Goal: Task Accomplishment & Management: Manage account settings

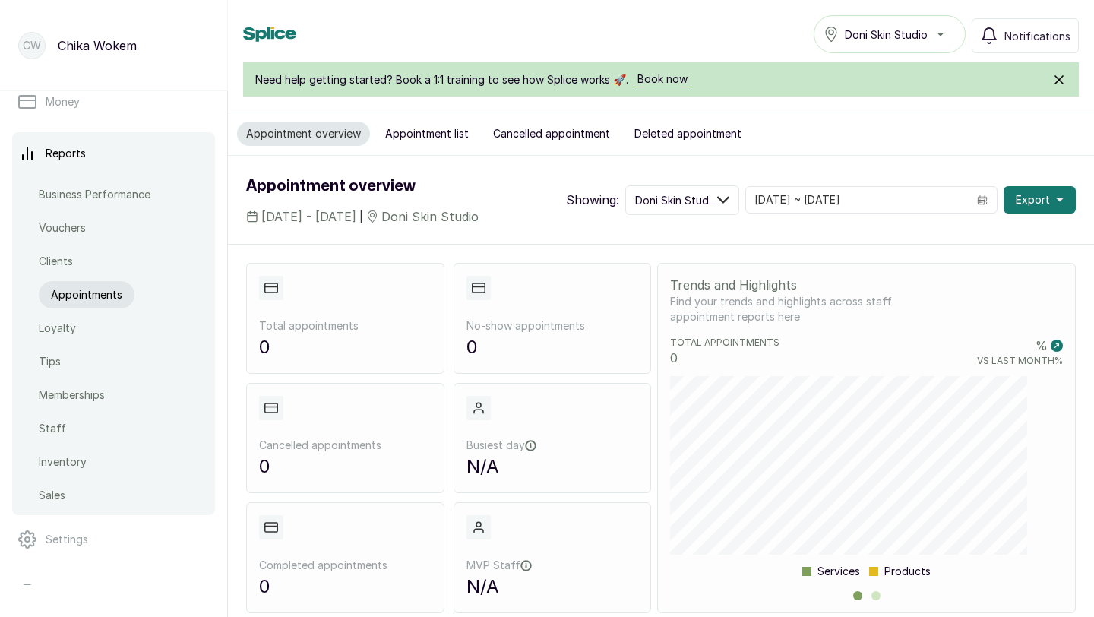
scroll to position [573, 0]
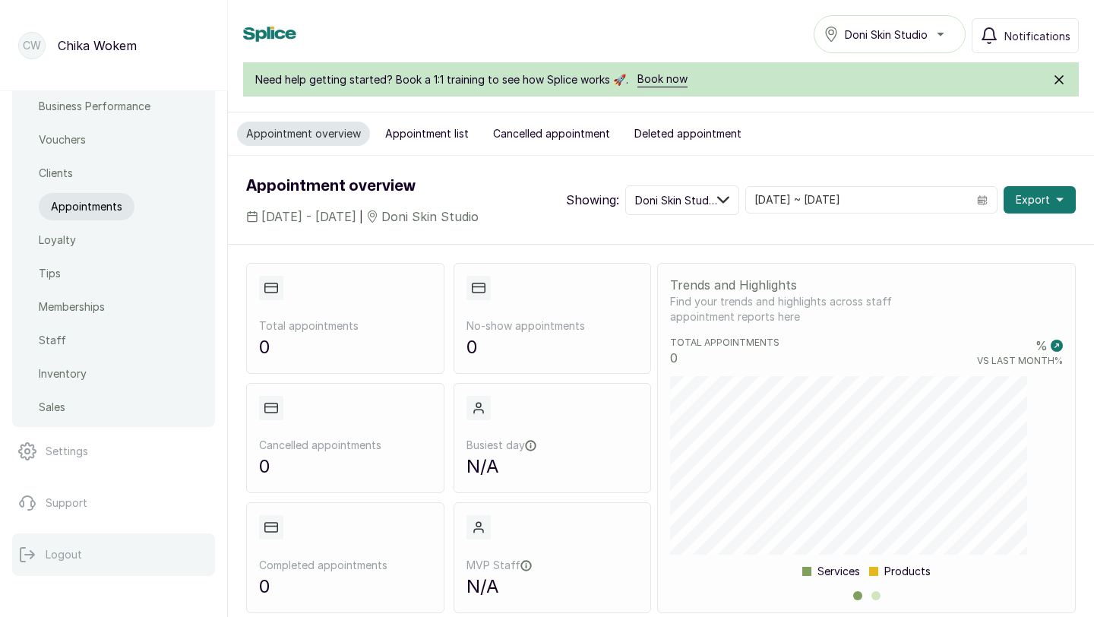
click at [87, 568] on button "Logout" at bounding box center [113, 554] width 203 height 43
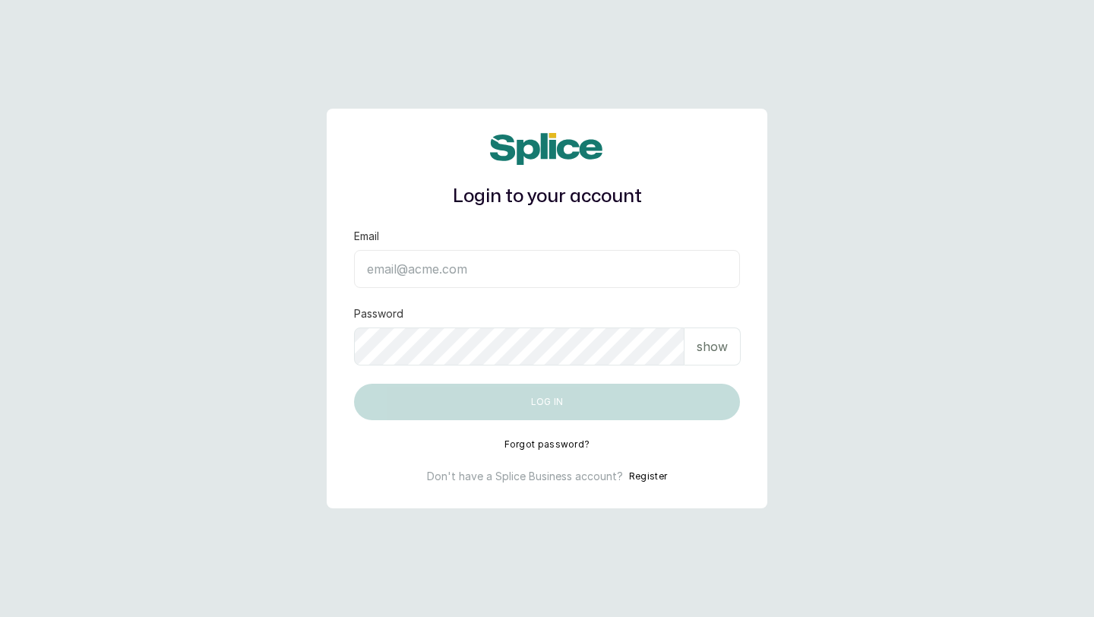
type input "layo@withsplice.com"
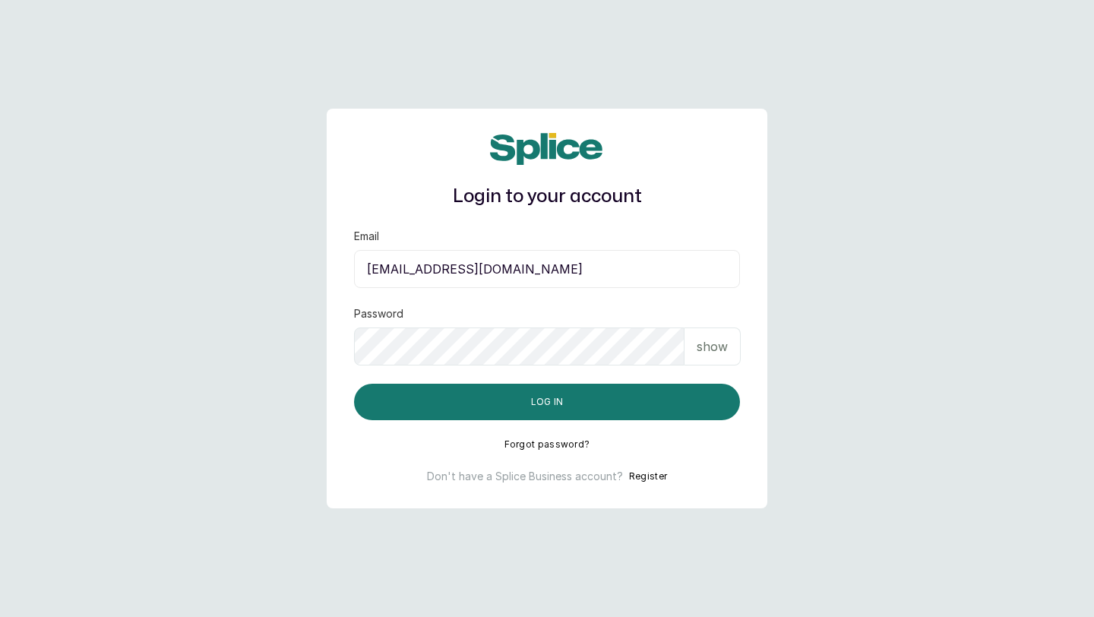
click at [498, 262] on input "layo@withsplice.com" at bounding box center [547, 269] width 386 height 38
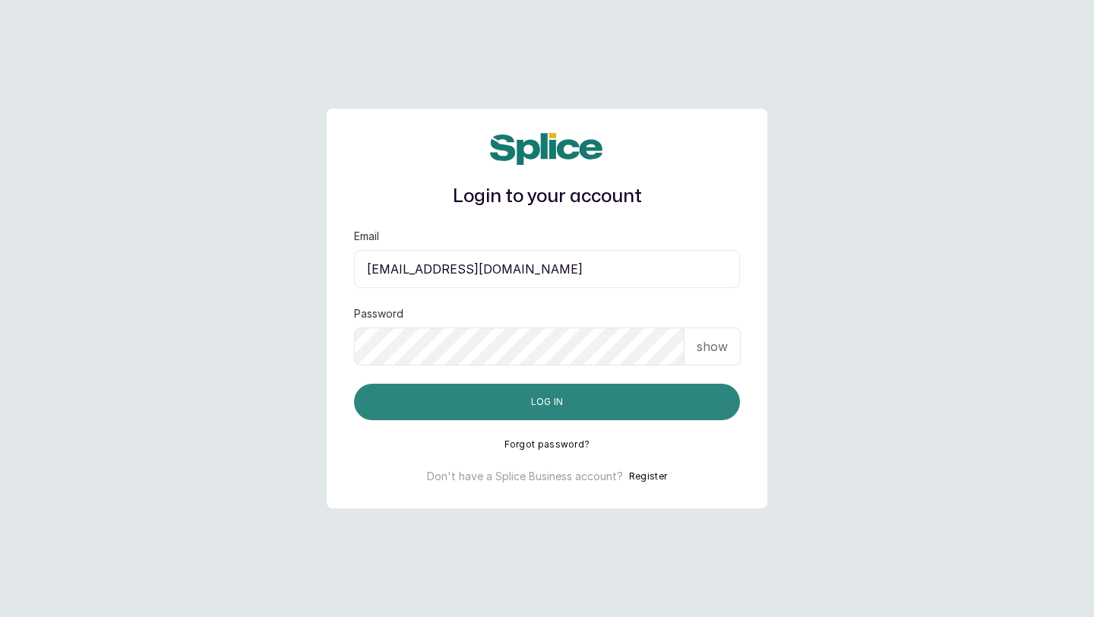
click at [383, 395] on button "Log in" at bounding box center [547, 402] width 386 height 36
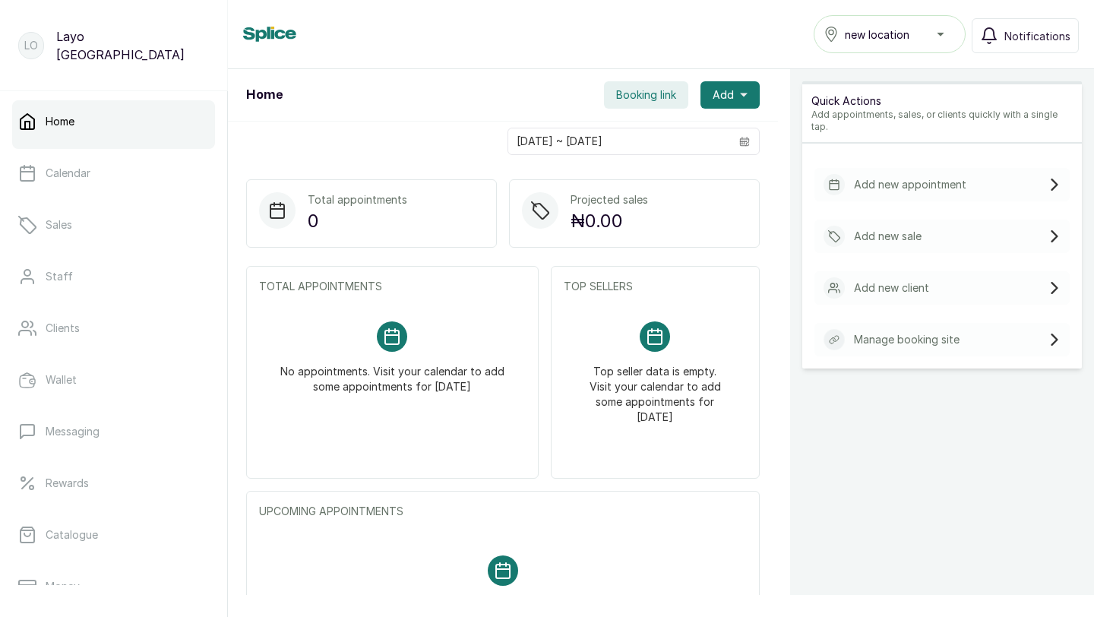
click at [905, 43] on button "new location" at bounding box center [890, 34] width 152 height 38
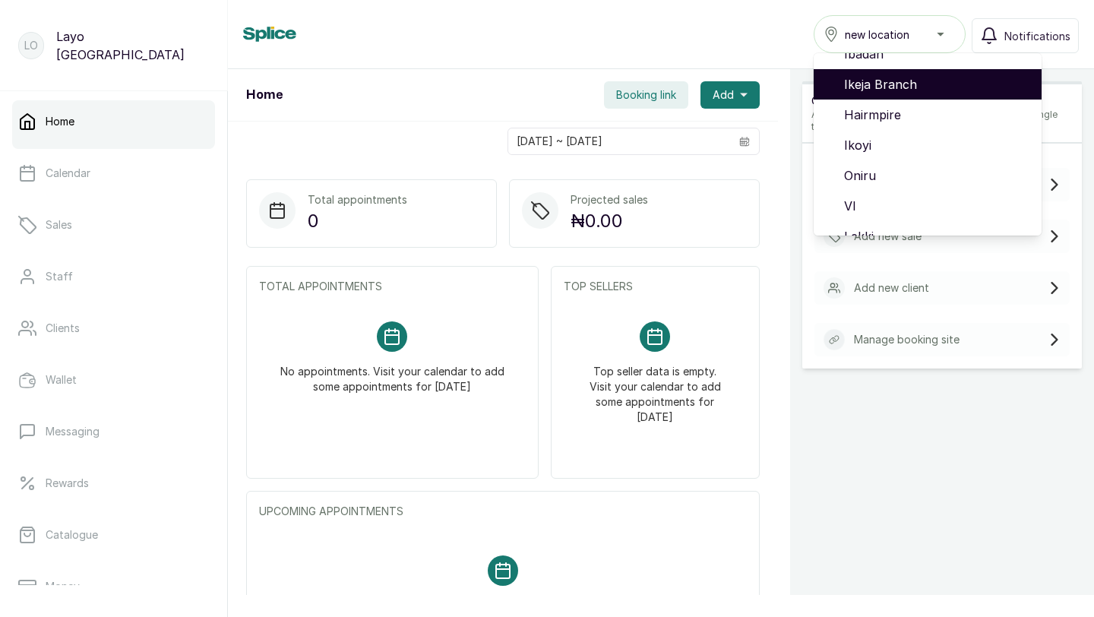
scroll to position [128, 0]
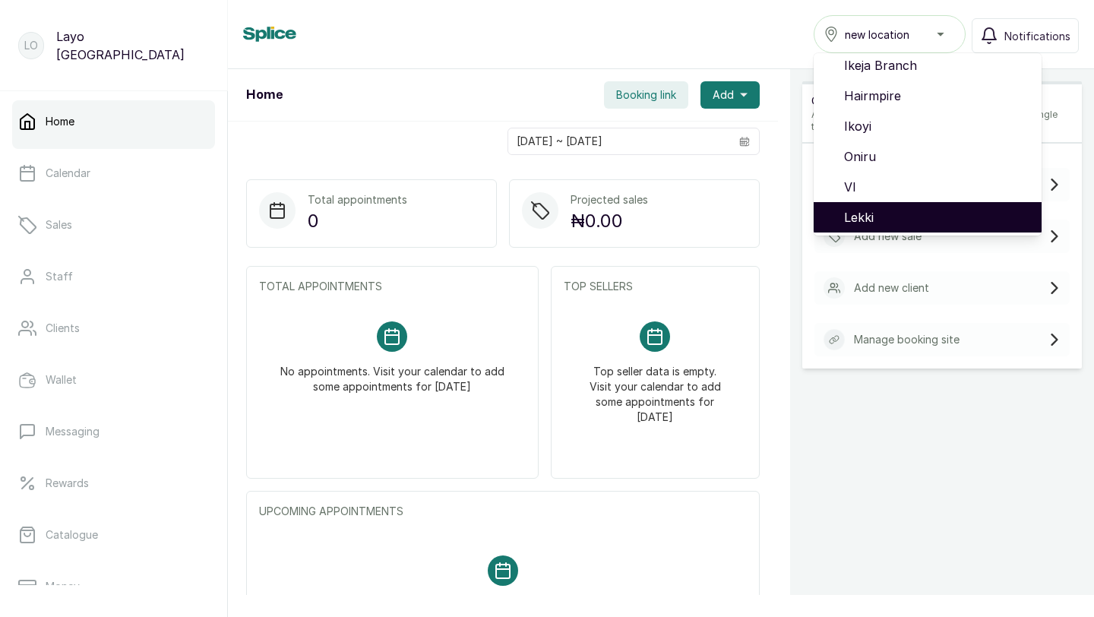
click at [890, 210] on span "Lekki" at bounding box center [936, 217] width 185 height 18
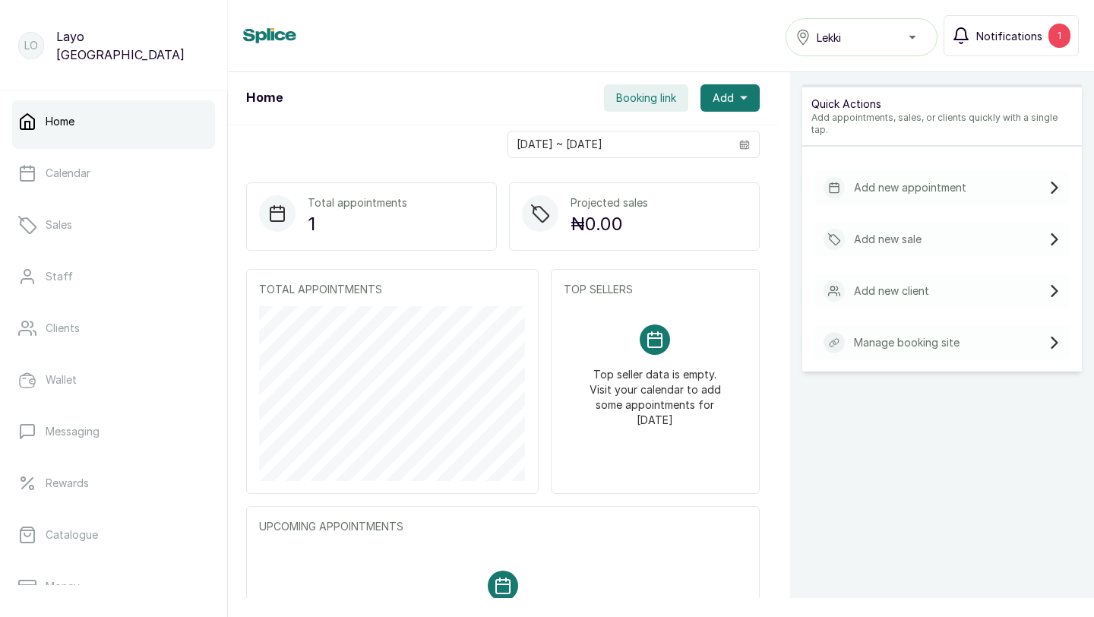
click at [1020, 45] on button "Notifications 1" at bounding box center [1010, 35] width 135 height 41
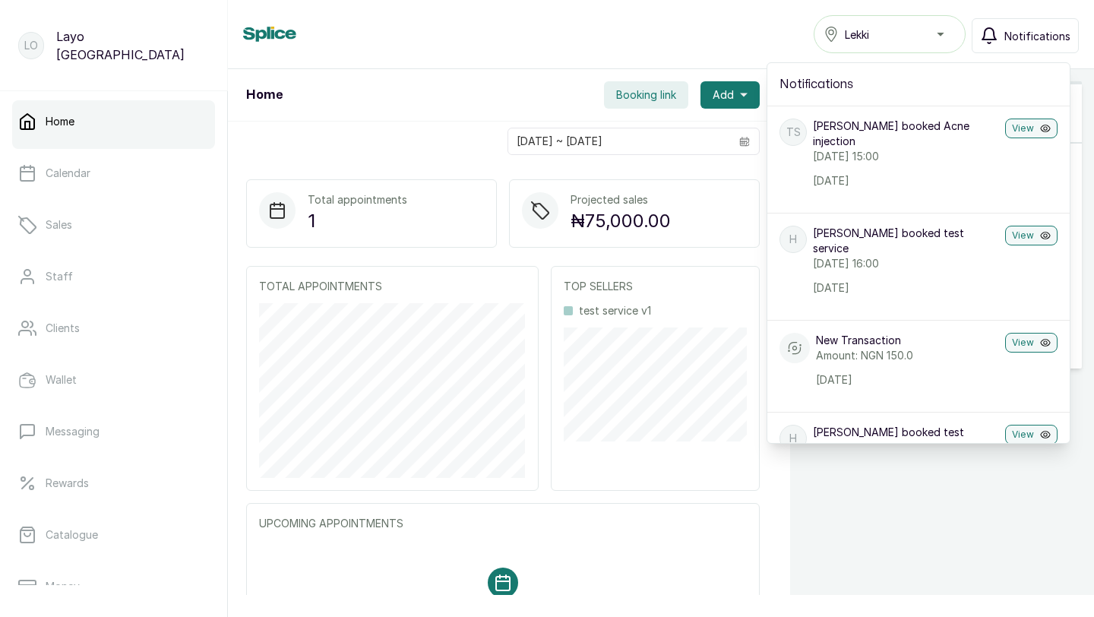
click at [506, 73] on div "Home Booking link Add" at bounding box center [503, 95] width 550 height 52
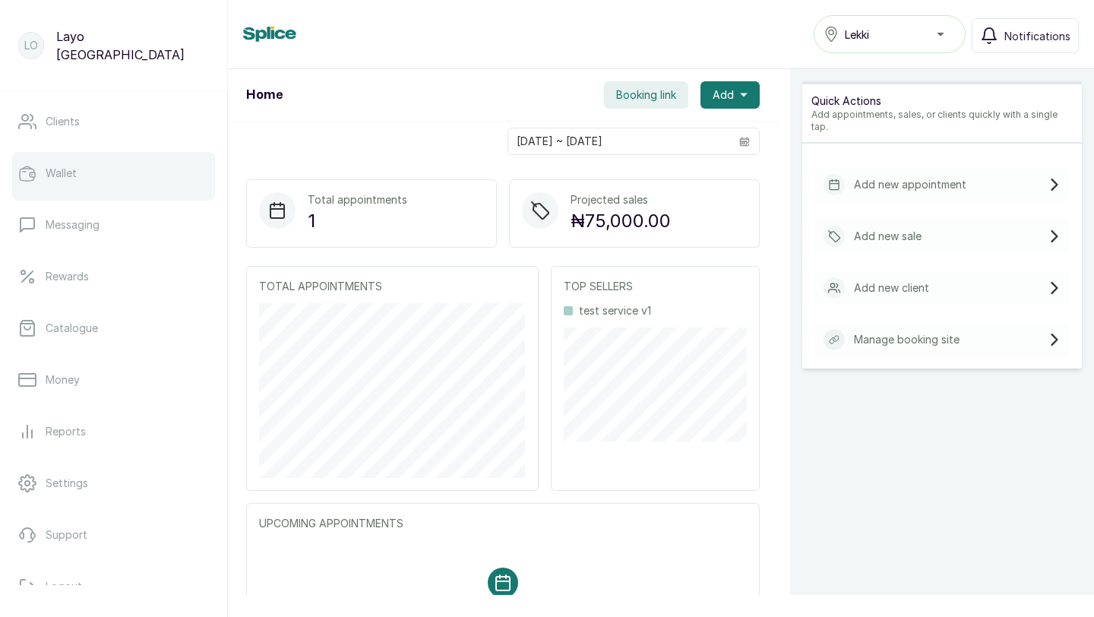
scroll to position [239, 0]
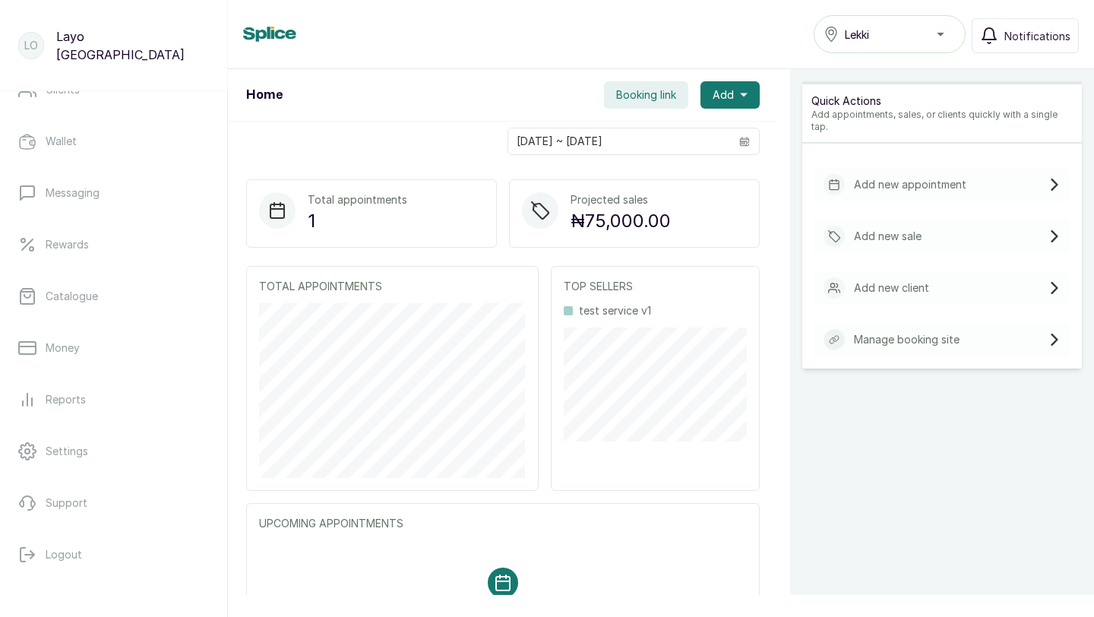
click at [940, 27] on div "Lekki" at bounding box center [889, 34] width 132 height 18
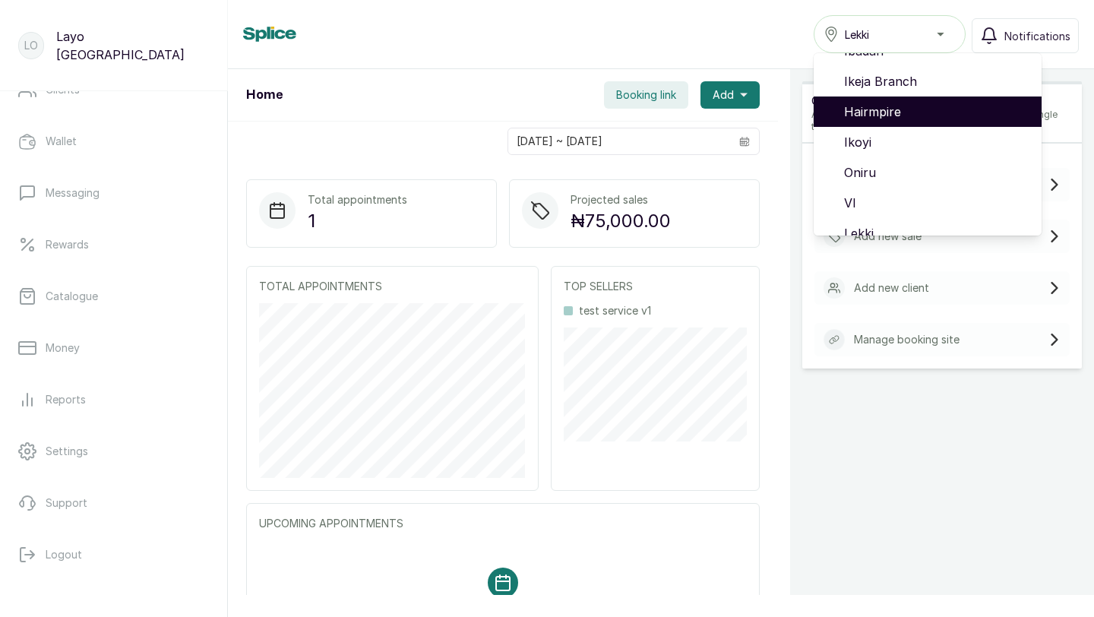
scroll to position [128, 0]
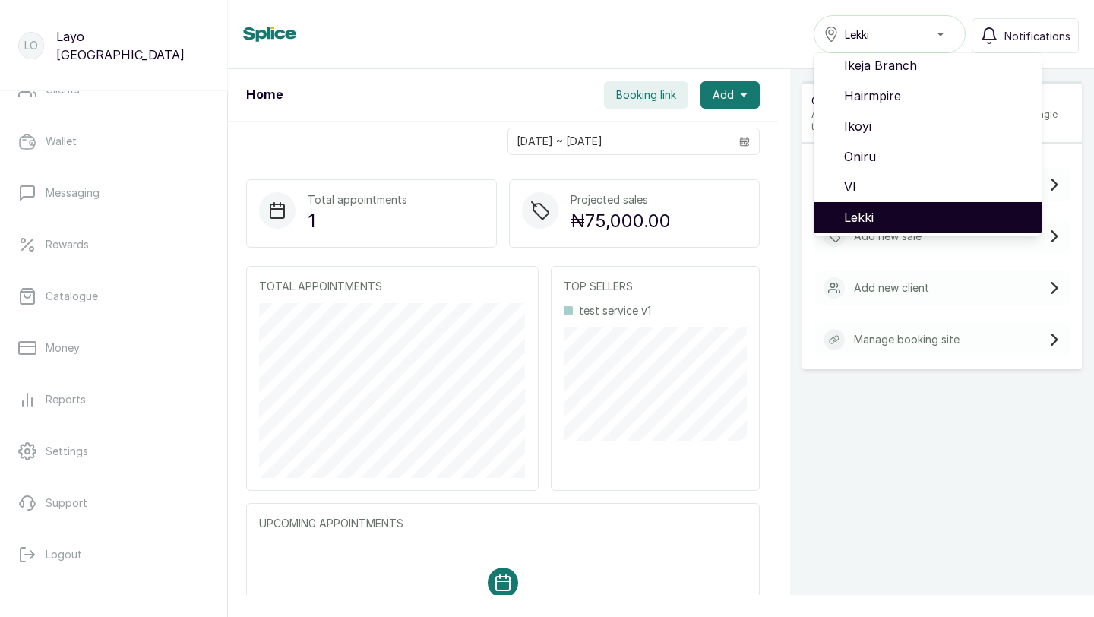
click at [924, 207] on li "Lekki" at bounding box center [928, 217] width 228 height 30
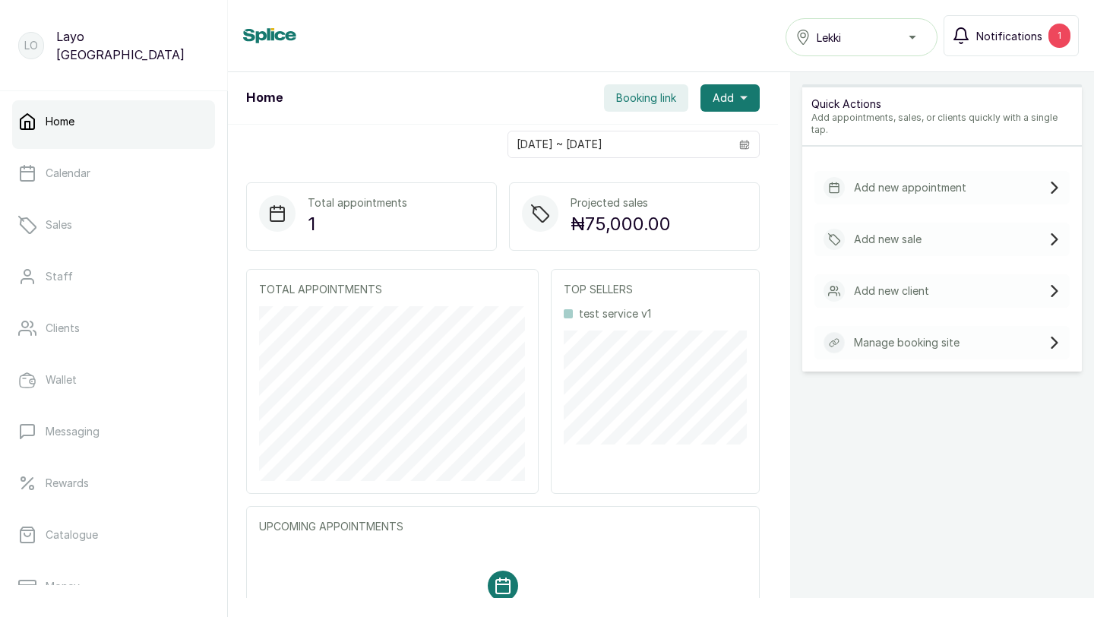
click at [1004, 40] on span "Notifications" at bounding box center [1009, 36] width 66 height 16
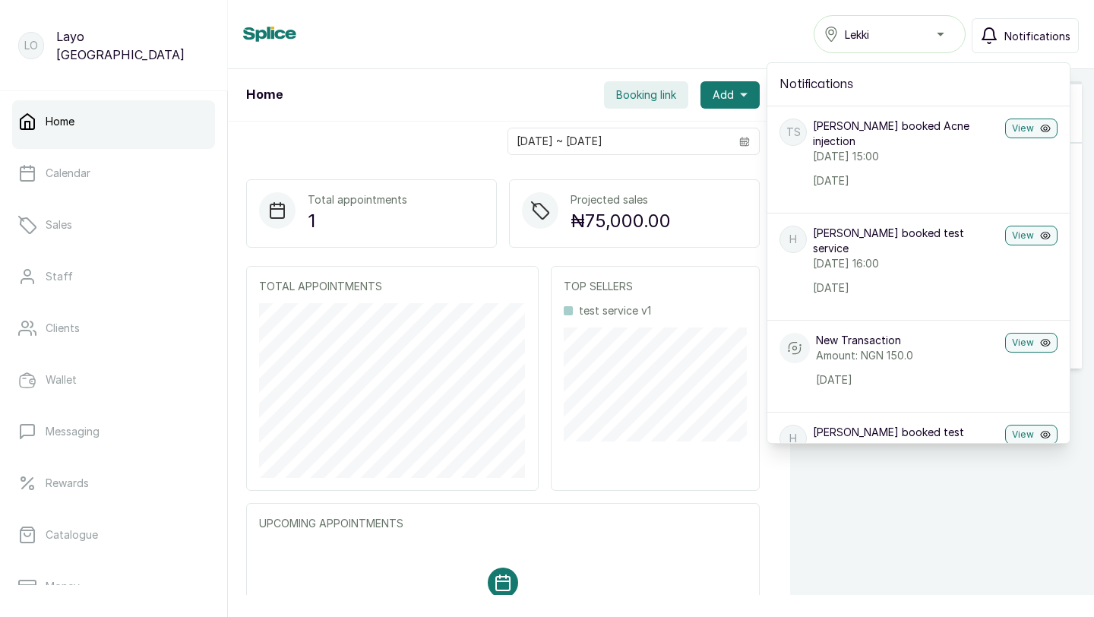
click at [525, 67] on div "Home Lekki Notifications Notifications TS Timilehin Shoberu booked Acne injecti…" at bounding box center [661, 34] width 866 height 69
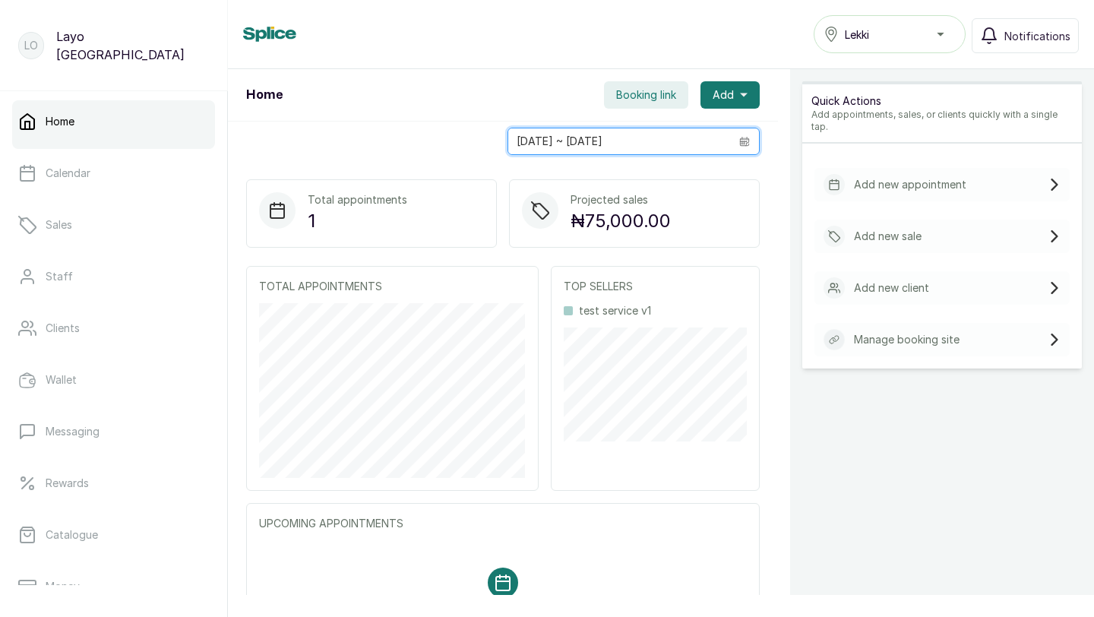
click at [637, 144] on input "[DATE] ~ [DATE]" at bounding box center [619, 141] width 222 height 26
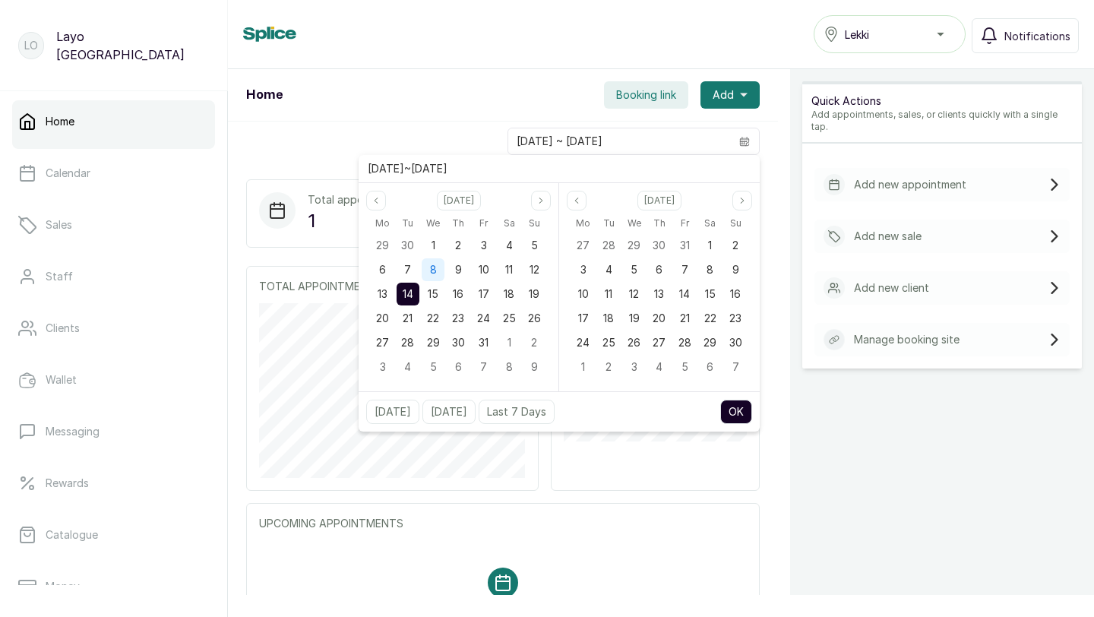
click at [434, 258] on div "8" at bounding box center [433, 270] width 25 height 24
click at [428, 239] on div "1" at bounding box center [433, 245] width 23 height 23
click at [706, 244] on div "1" at bounding box center [710, 245] width 23 height 23
click at [574, 201] on icon "page previous" at bounding box center [576, 200] width 9 height 9
click at [684, 340] on span "31" at bounding box center [685, 342] width 10 height 13
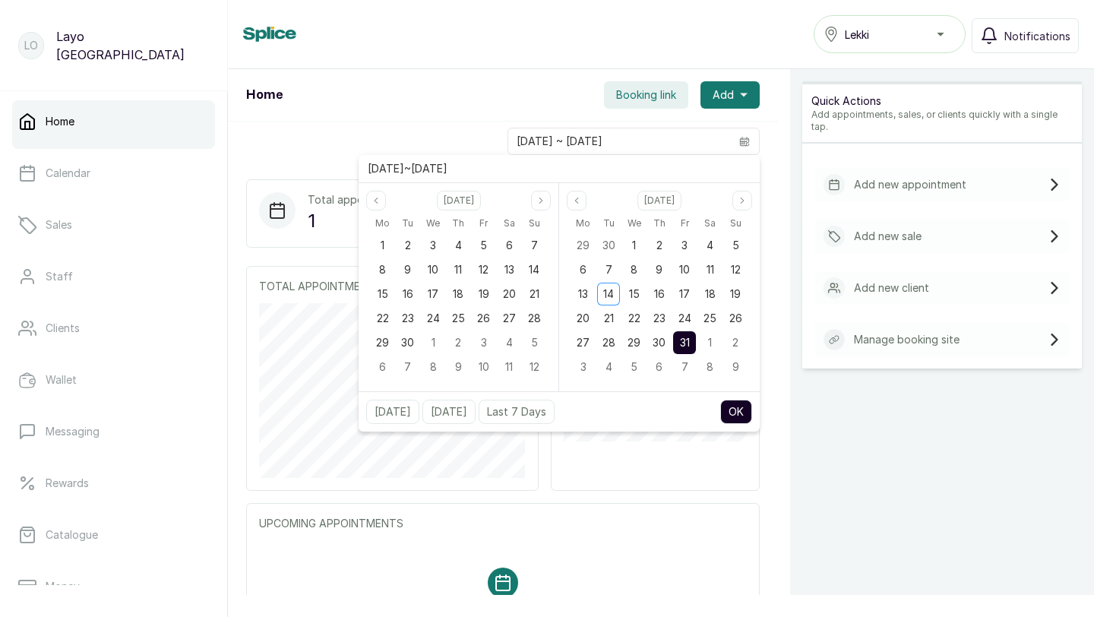
click at [736, 412] on button "OK" at bounding box center [736, 412] width 32 height 24
type input "31/10/2025 ~ 01/11/2025"
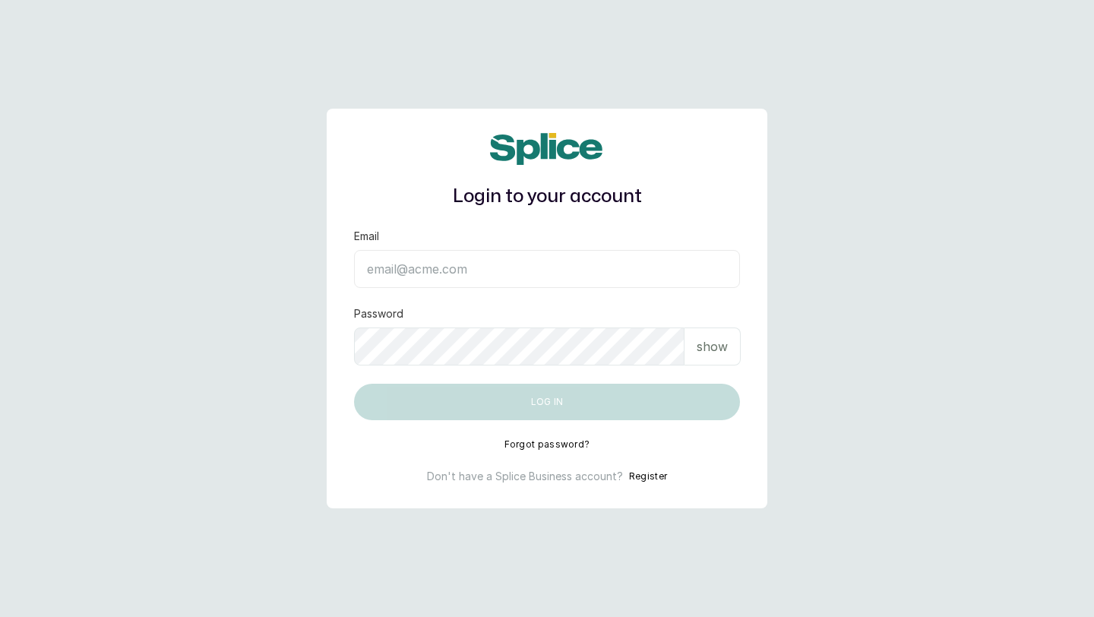
type input "layo@withsplice.com"
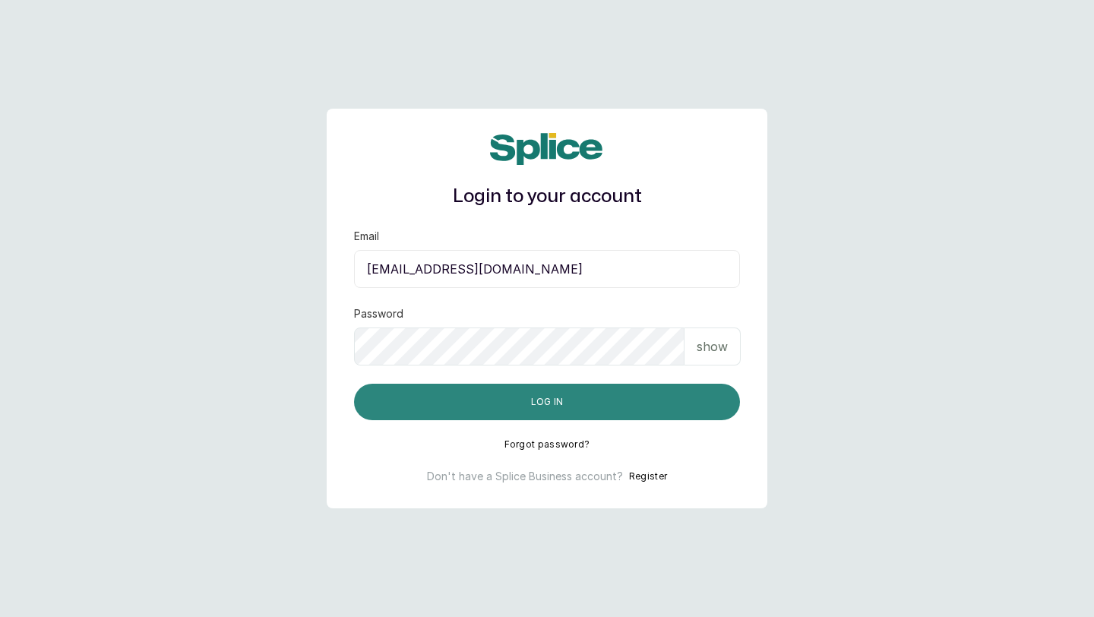
click at [697, 405] on button "Log in" at bounding box center [547, 402] width 386 height 36
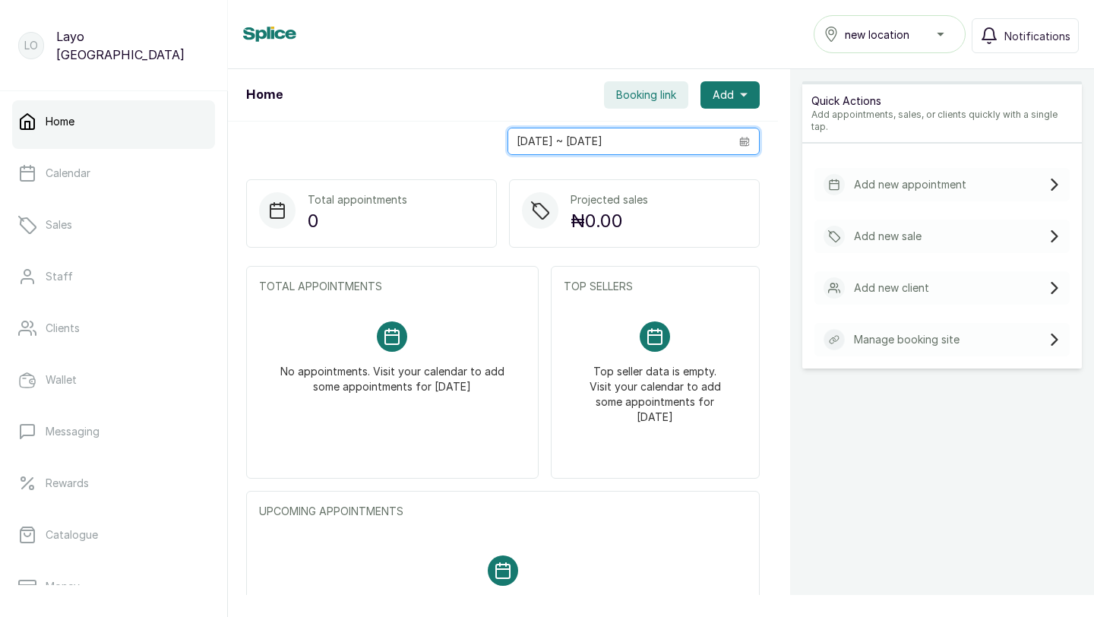
click at [621, 144] on input "[DATE] ~ [DATE]" at bounding box center [619, 141] width 222 height 26
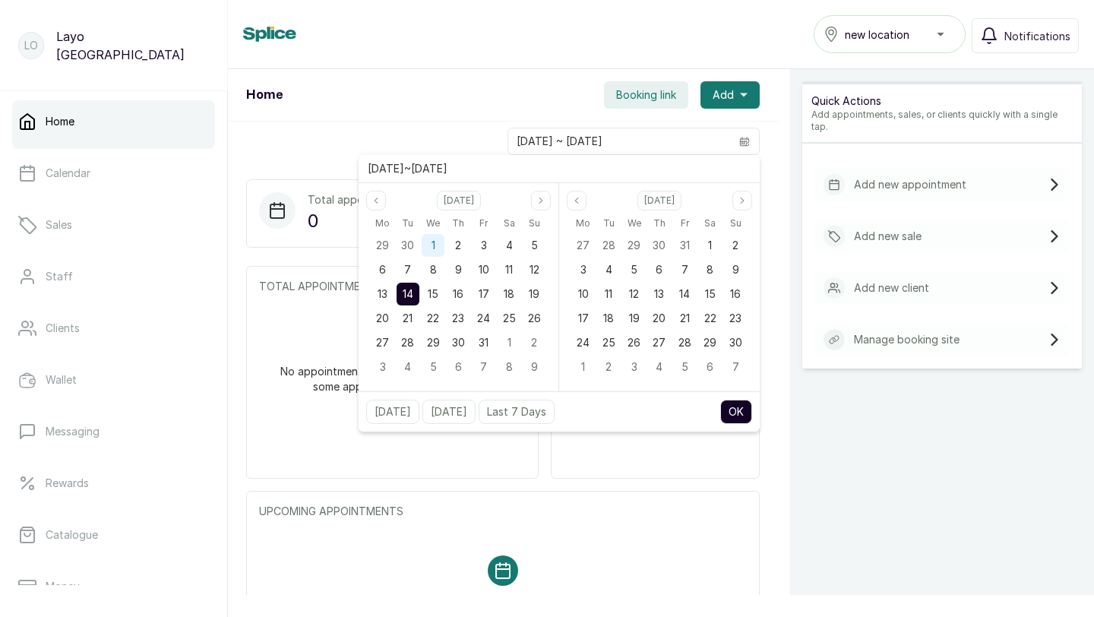
click at [429, 246] on div "1" at bounding box center [433, 245] width 23 height 23
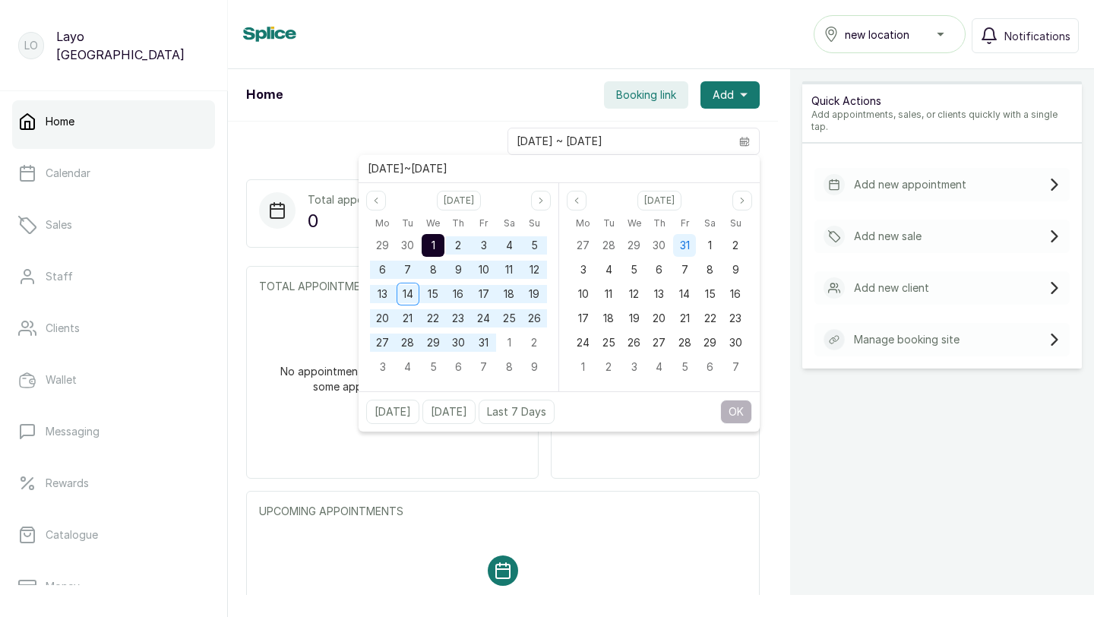
click at [685, 241] on span "31" at bounding box center [685, 245] width 10 height 13
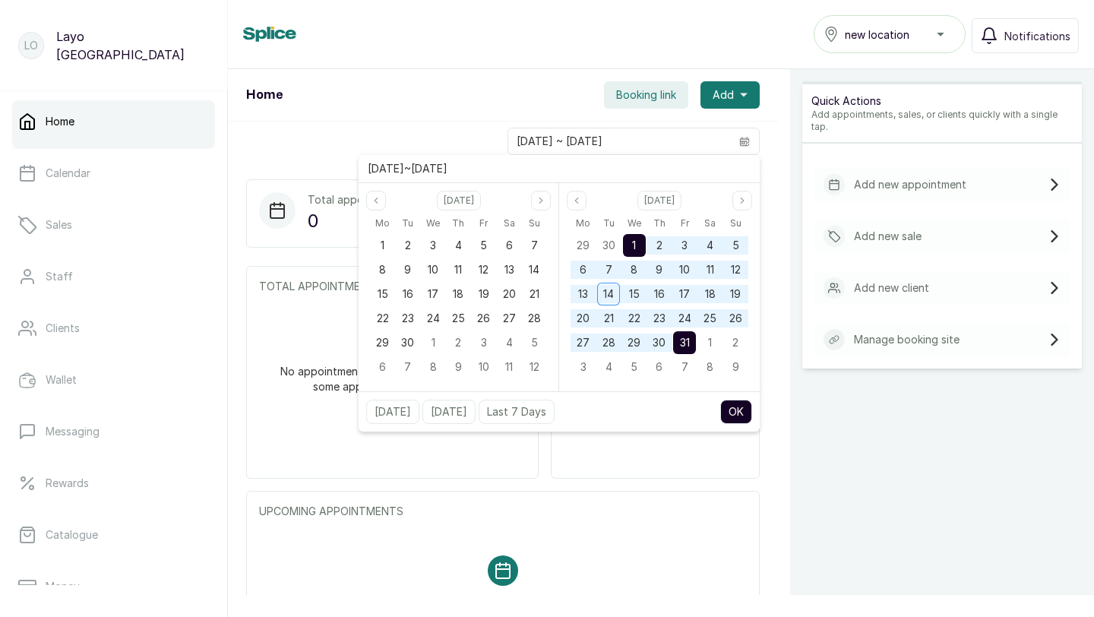
click at [735, 411] on button "OK" at bounding box center [736, 412] width 32 height 24
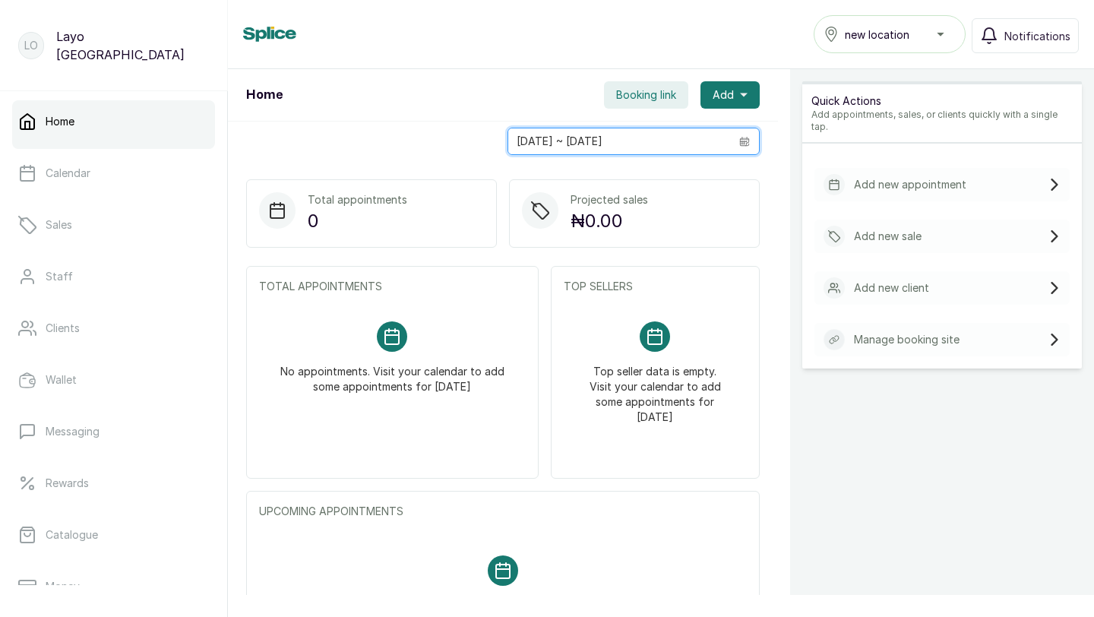
click at [620, 147] on input "[DATE] ~ [DATE]" at bounding box center [619, 141] width 222 height 26
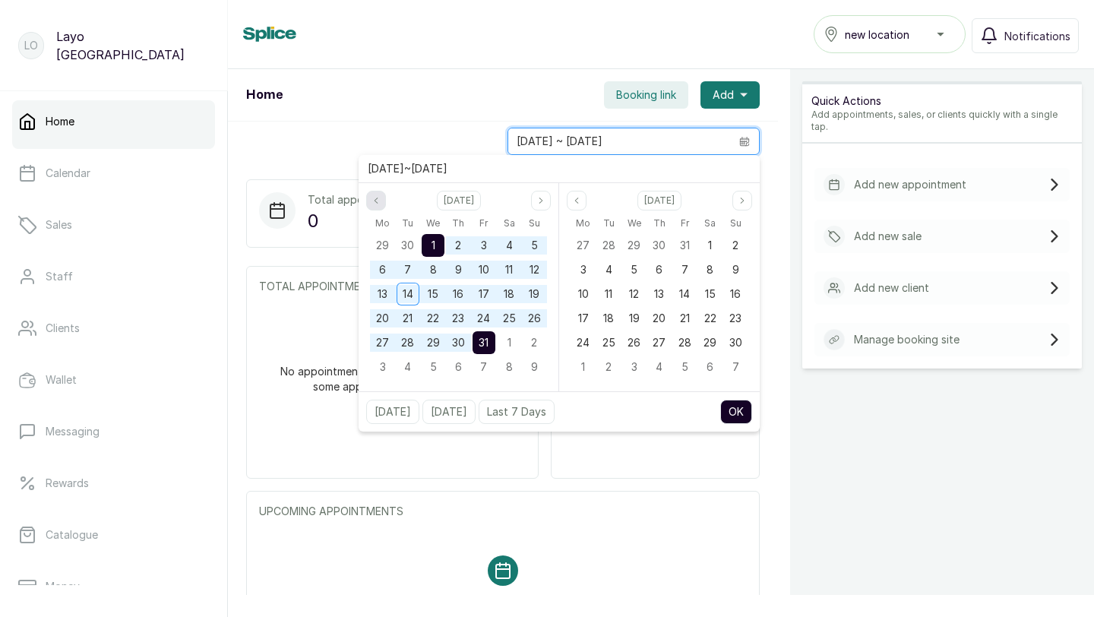
click at [381, 202] on button "Previous month" at bounding box center [376, 201] width 20 height 20
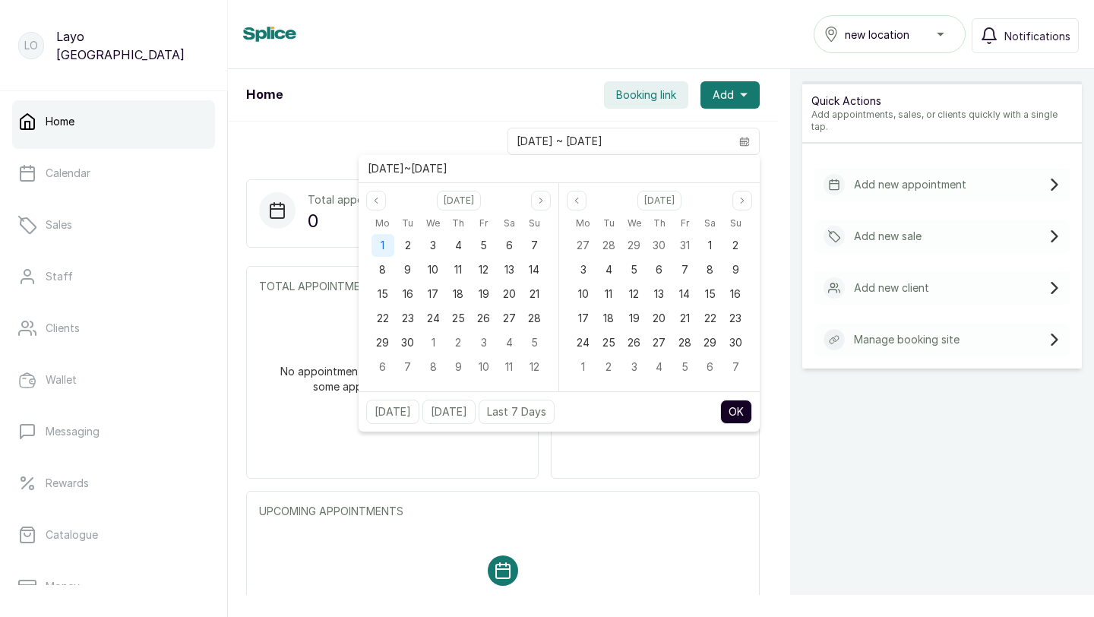
click at [381, 249] on span "1" at bounding box center [383, 245] width 4 height 13
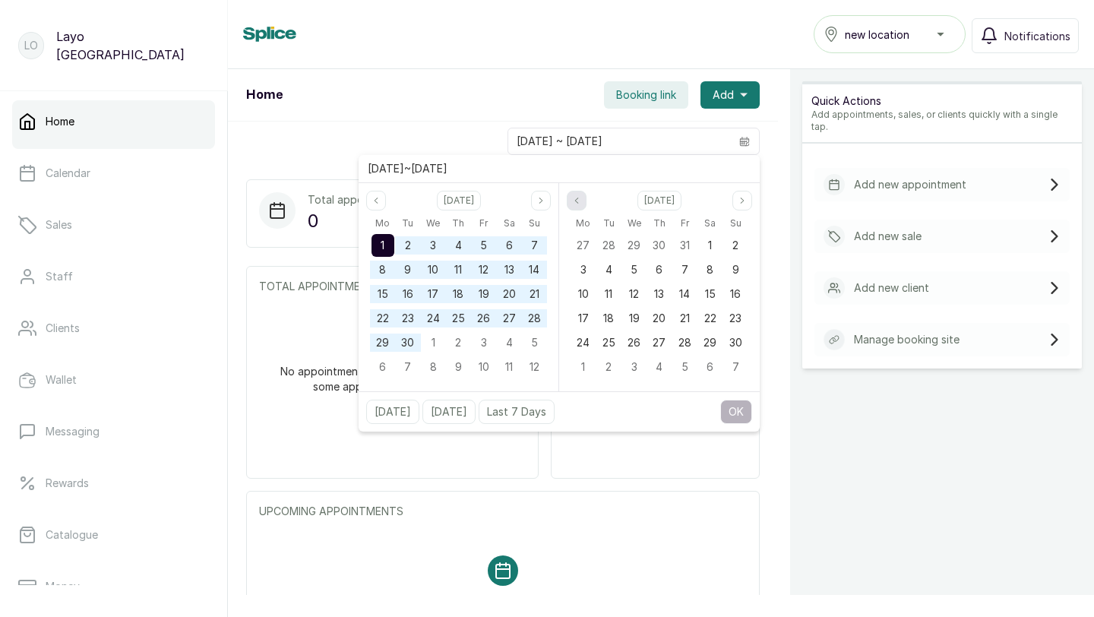
click at [584, 203] on button "Previous month" at bounding box center [577, 201] width 20 height 20
click at [633, 242] on span "1" at bounding box center [634, 245] width 4 height 13
click at [735, 410] on button "OK" at bounding box center [736, 412] width 32 height 24
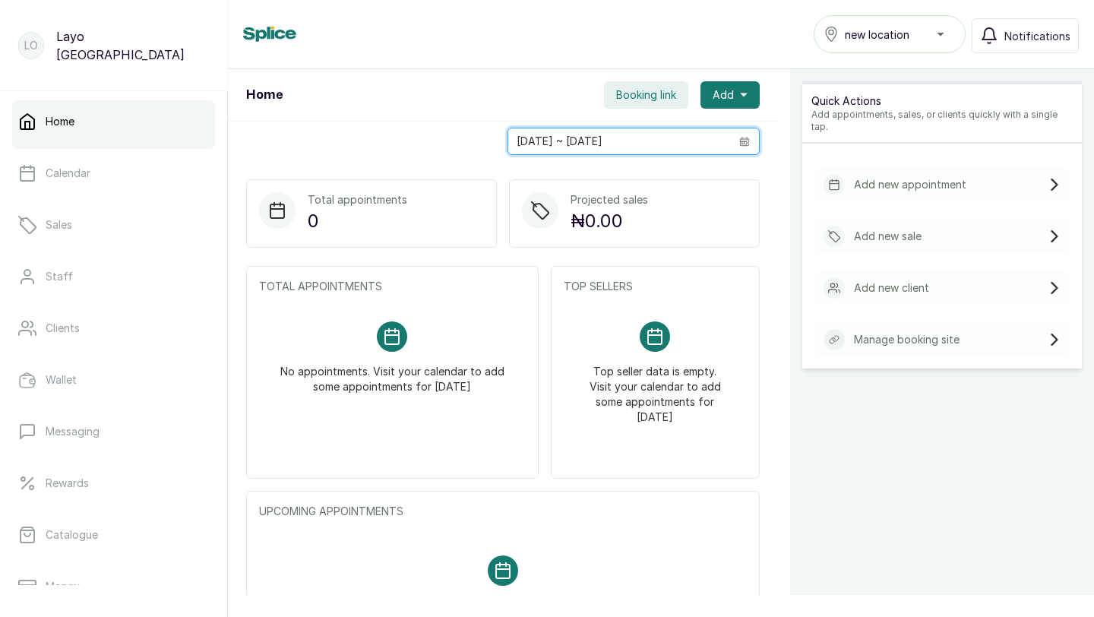
click at [612, 142] on input "01/09/2025 ~ 01/10/2025" at bounding box center [619, 141] width 222 height 26
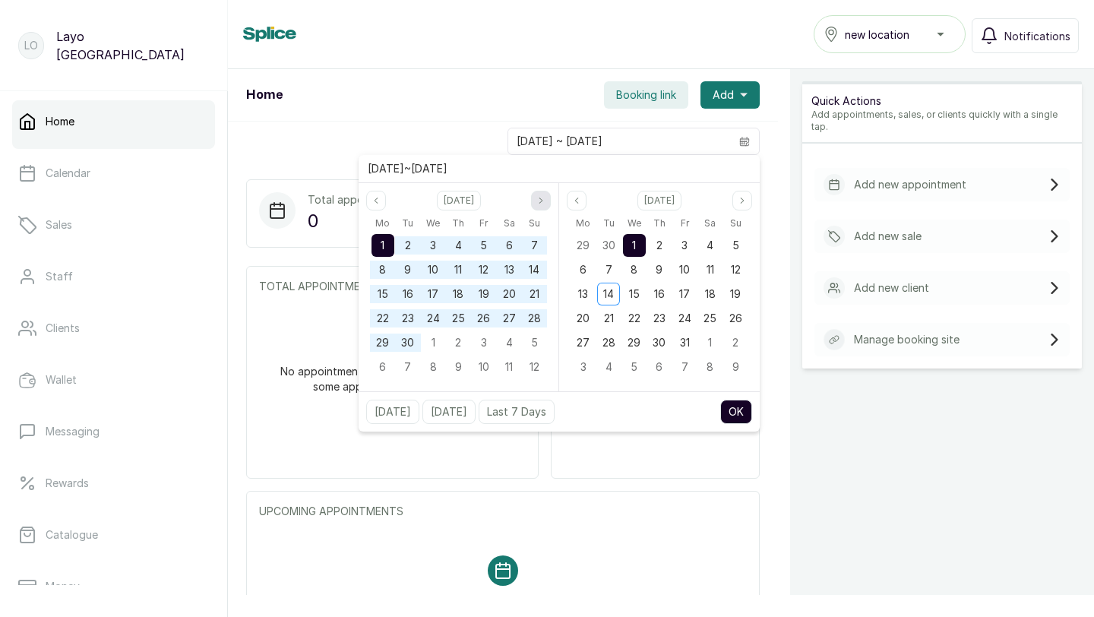
click at [541, 201] on icon "page next" at bounding box center [540, 200] width 9 height 9
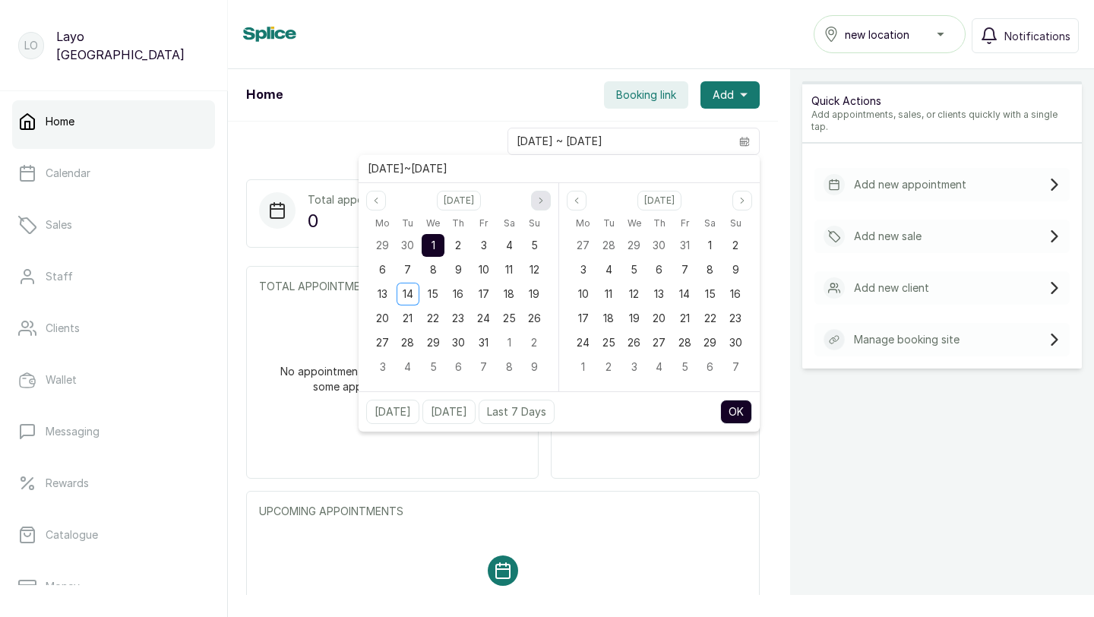
click at [541, 201] on icon "page next" at bounding box center [540, 200] width 9 height 9
click at [375, 206] on button "Previous month" at bounding box center [376, 201] width 20 height 20
click at [437, 250] on div "1" at bounding box center [433, 245] width 23 height 23
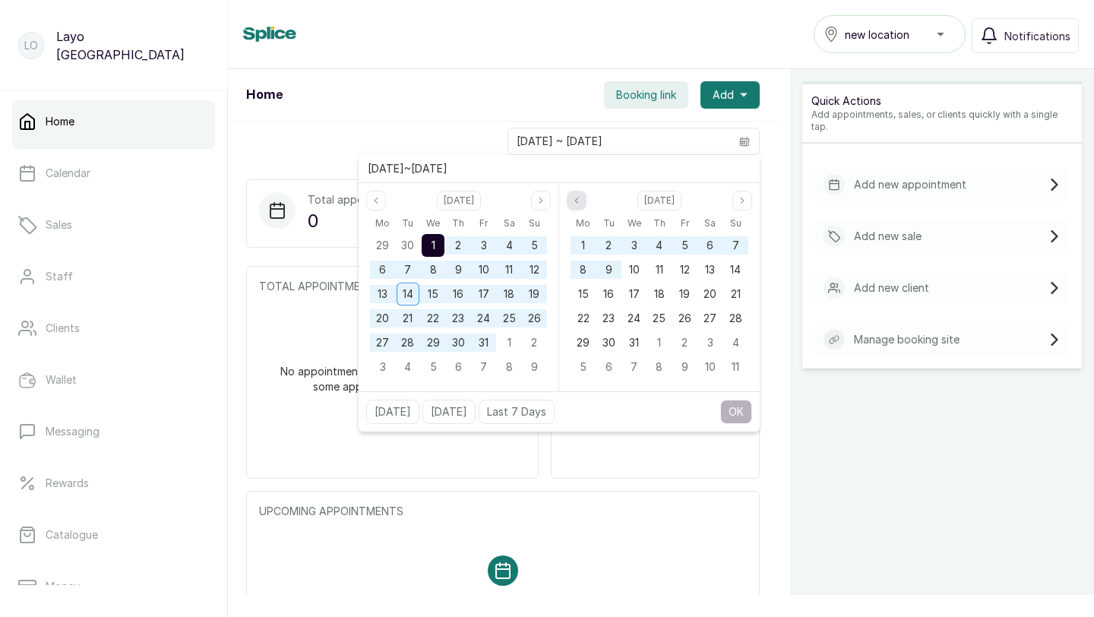
click at [579, 198] on icon "page previous" at bounding box center [576, 200] width 9 height 9
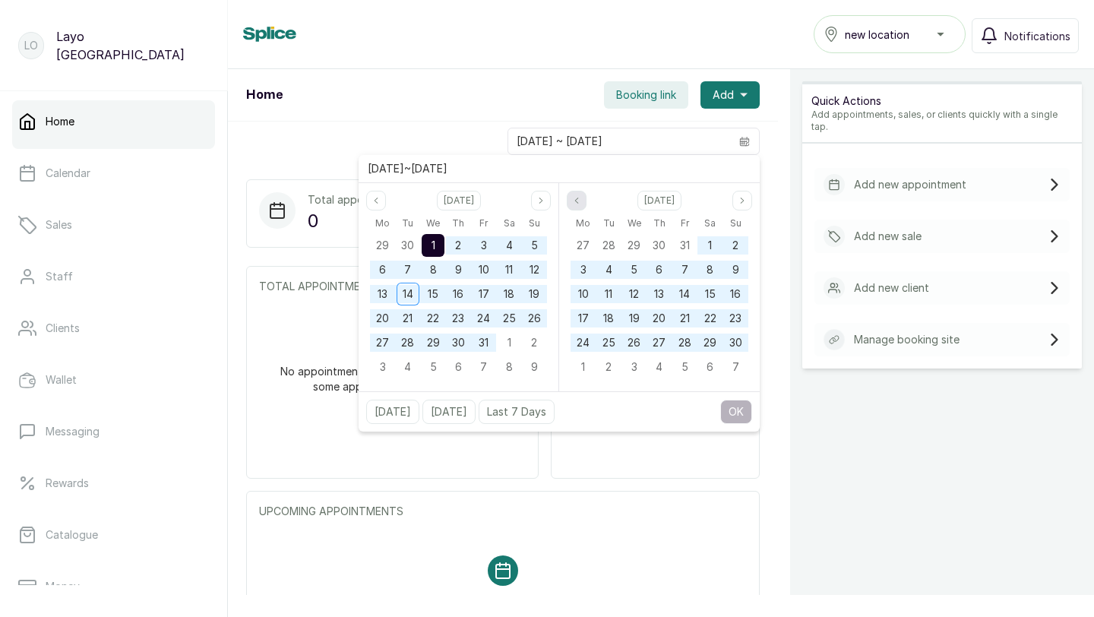
click at [579, 198] on icon "page previous" at bounding box center [576, 200] width 9 height 9
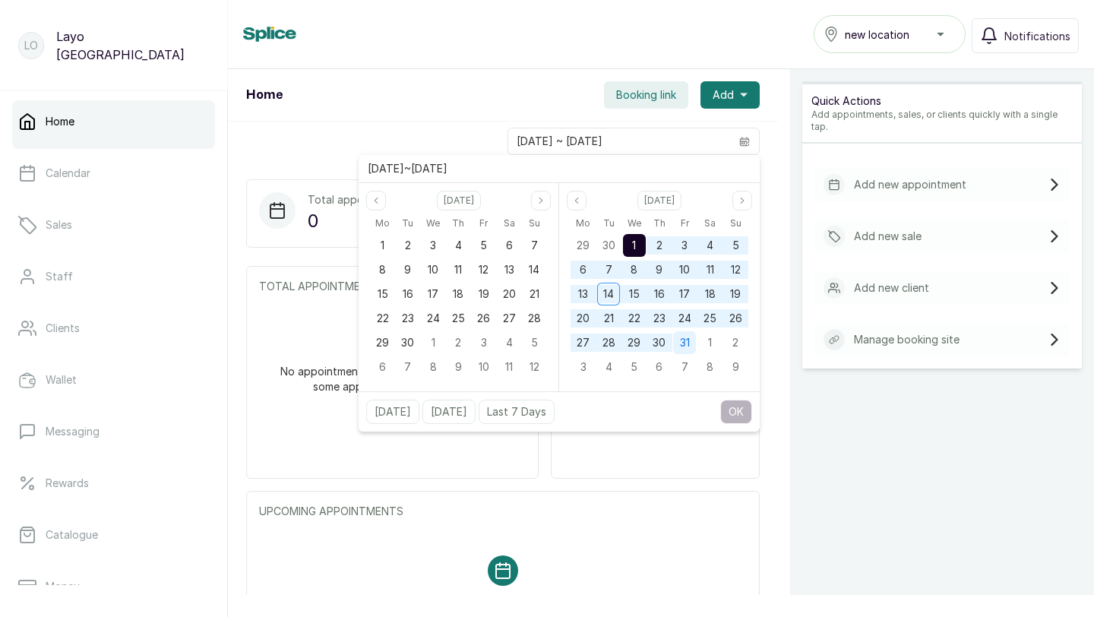
click at [678, 342] on div "31" at bounding box center [684, 342] width 23 height 23
click at [741, 418] on button "OK" at bounding box center [736, 412] width 32 height 24
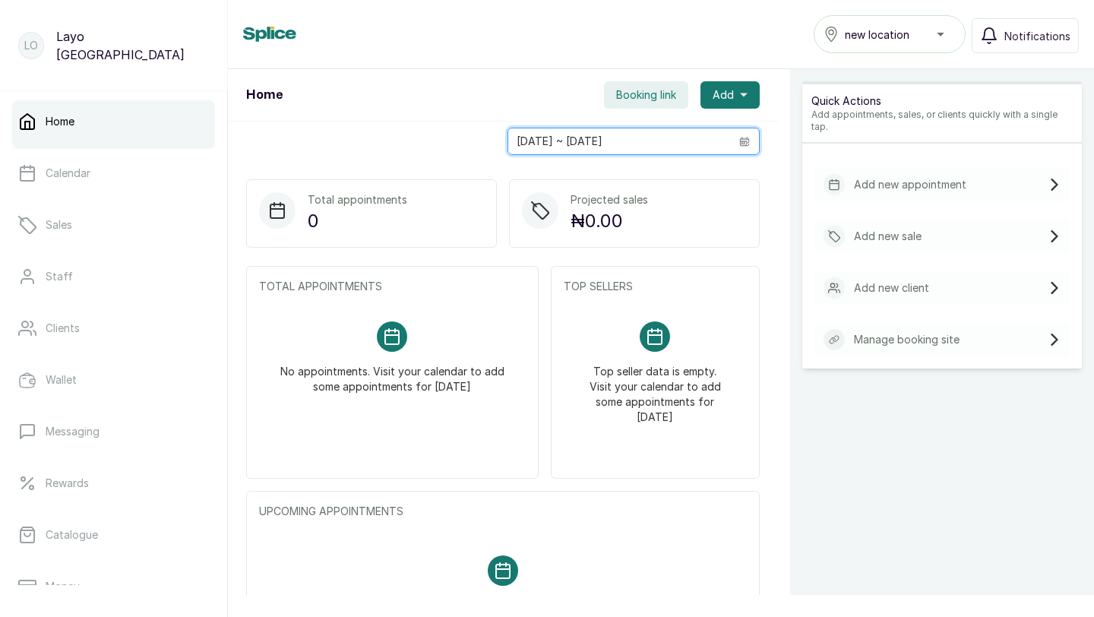
click at [620, 142] on input "[DATE] ~ [DATE]" at bounding box center [619, 141] width 222 height 26
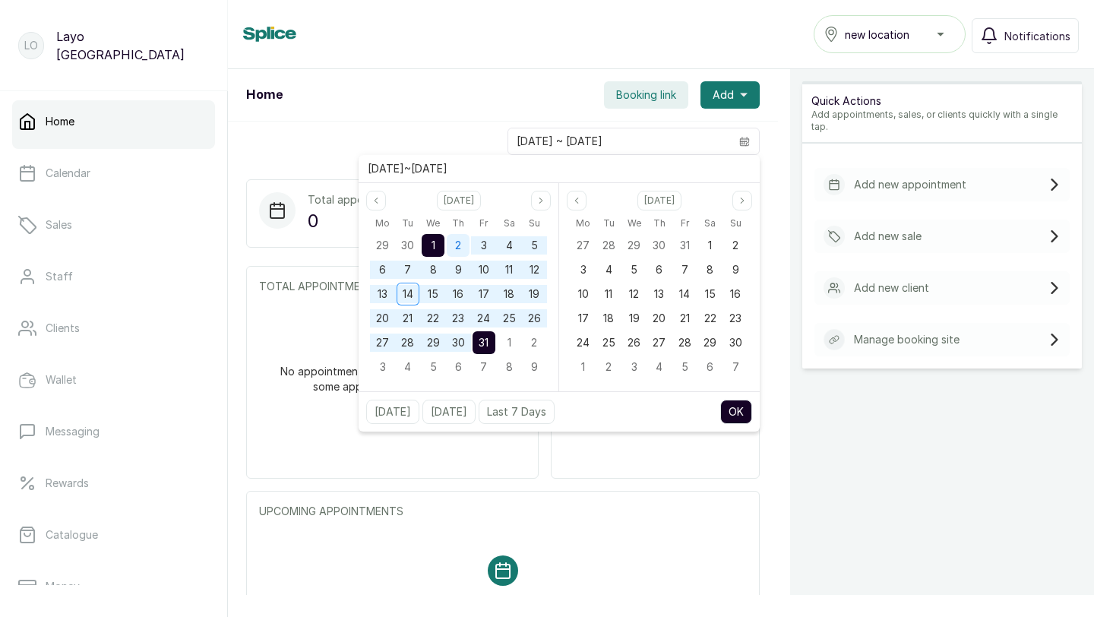
click at [454, 246] on div "2" at bounding box center [458, 245] width 23 height 23
click at [585, 204] on button "Previous month" at bounding box center [577, 201] width 20 height 20
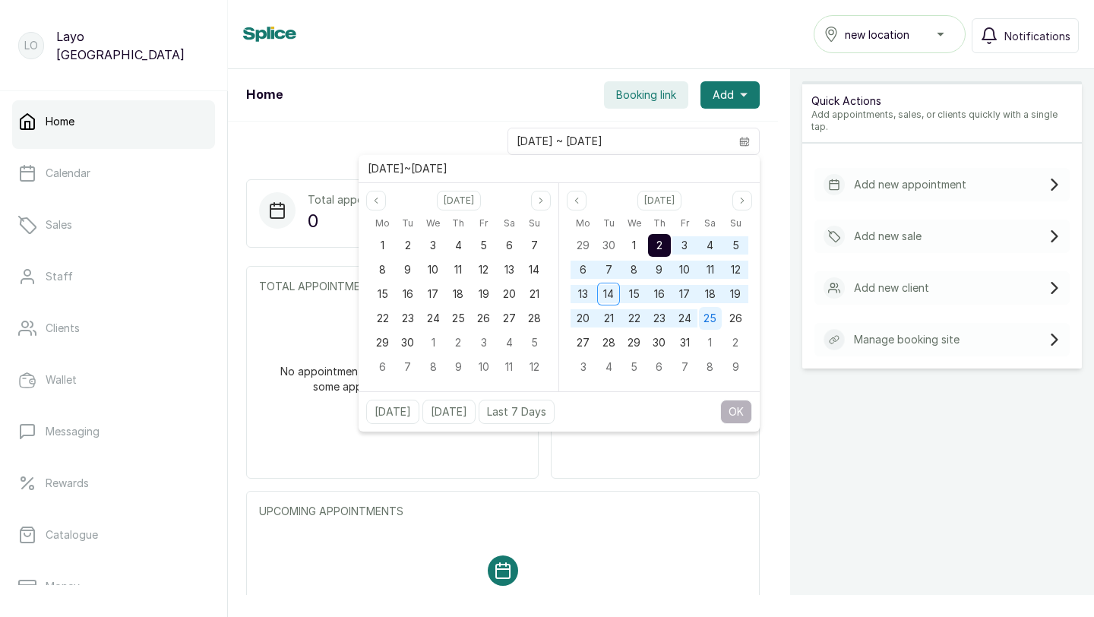
click at [706, 314] on span "25" at bounding box center [709, 317] width 13 height 13
click at [744, 410] on button "OK" at bounding box center [736, 412] width 32 height 24
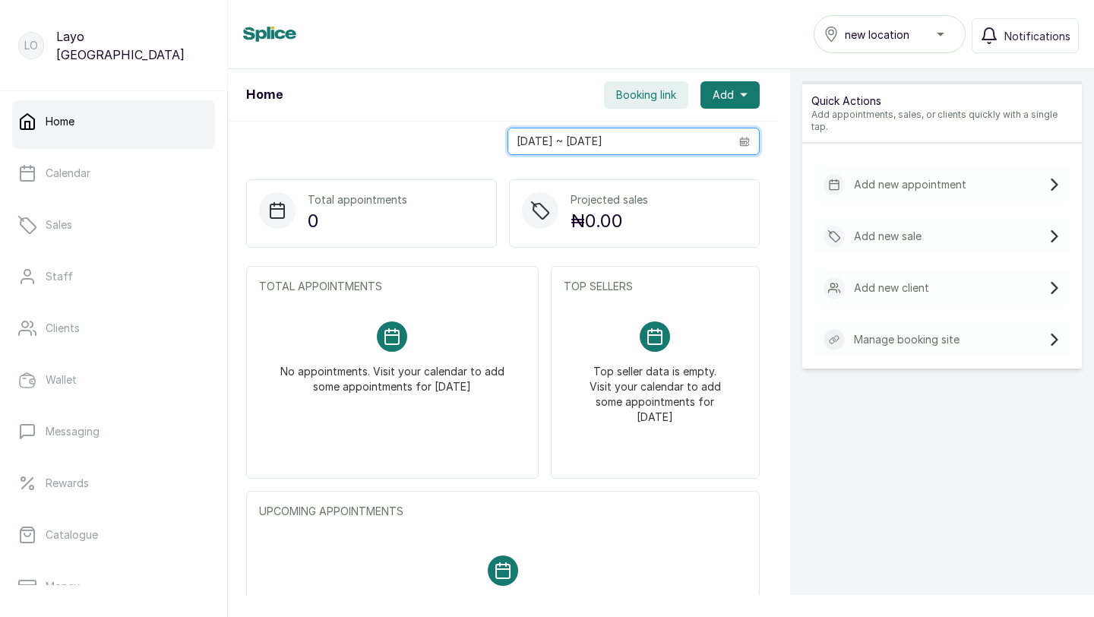
click at [613, 141] on input "02/10/2025 ~ 25/10/2025" at bounding box center [619, 141] width 222 height 26
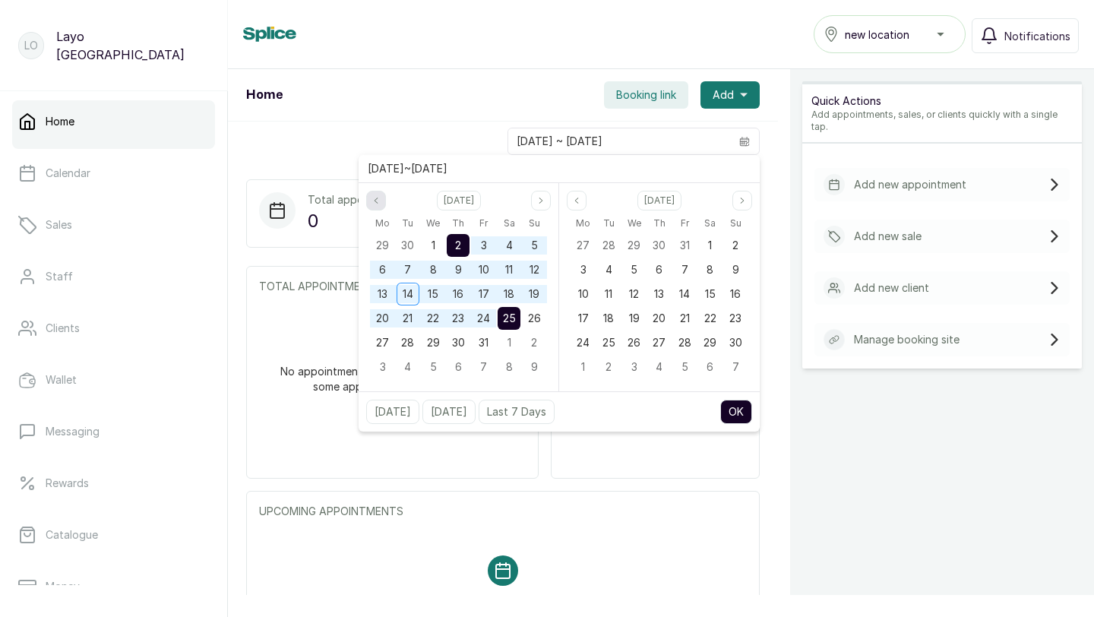
click at [378, 201] on icon "page previous" at bounding box center [375, 200] width 9 height 9
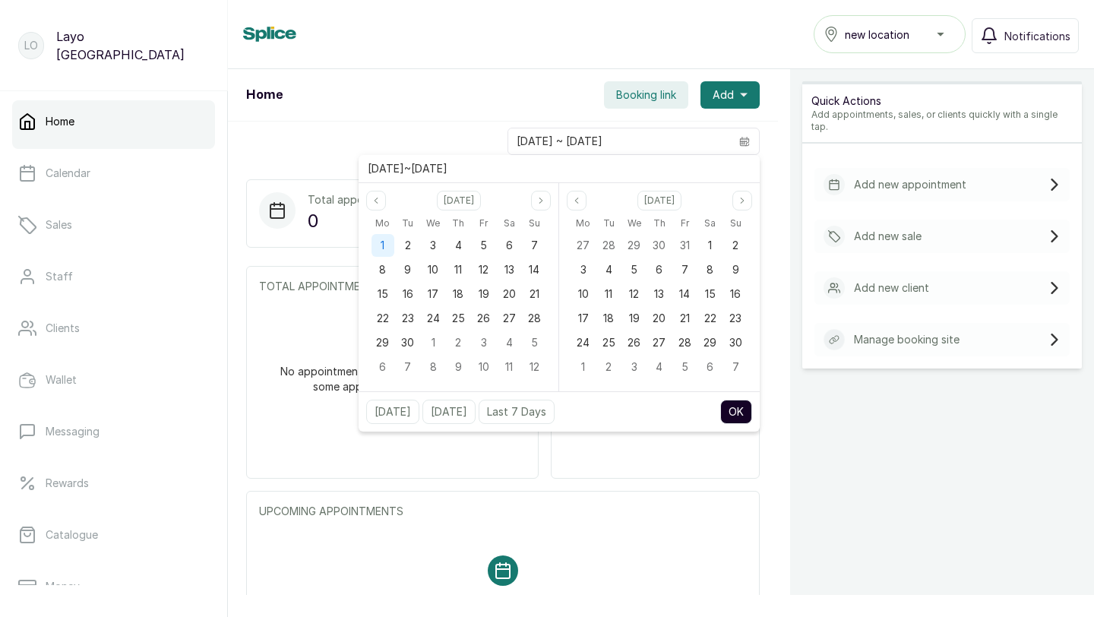
click at [381, 250] on span "1" at bounding box center [383, 245] width 4 height 13
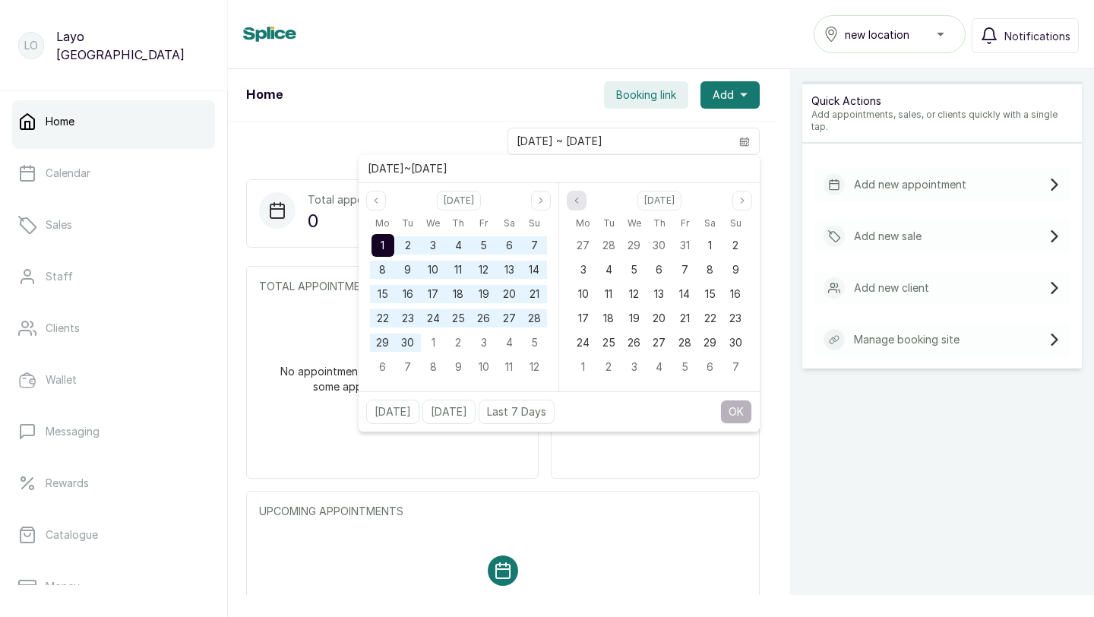
click at [574, 199] on icon "page previous" at bounding box center [576, 200] width 9 height 9
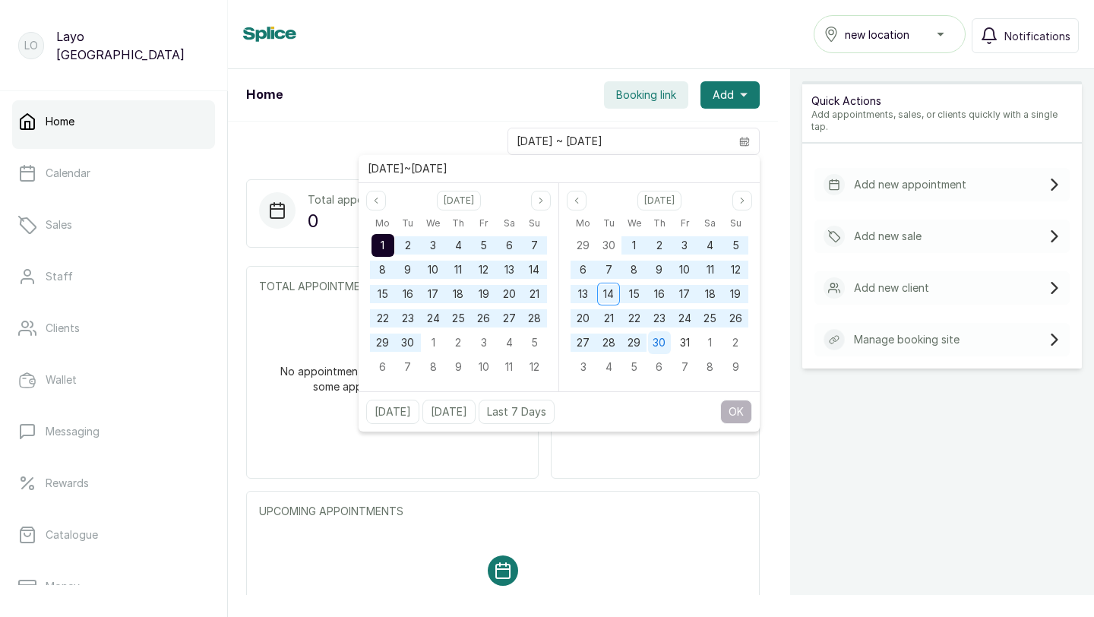
click at [656, 345] on span "30" at bounding box center [659, 342] width 13 height 13
click at [735, 408] on button "OK" at bounding box center [736, 412] width 32 height 24
type input "01/09/2025 ~ 30/10/2025"
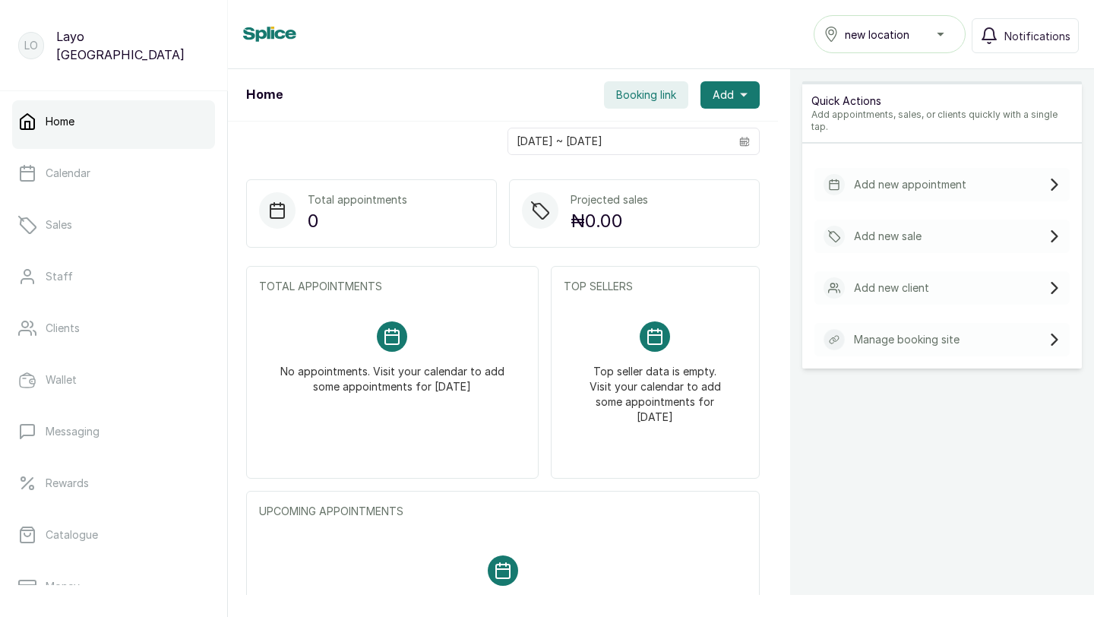
click at [915, 44] on button "new location" at bounding box center [890, 34] width 152 height 38
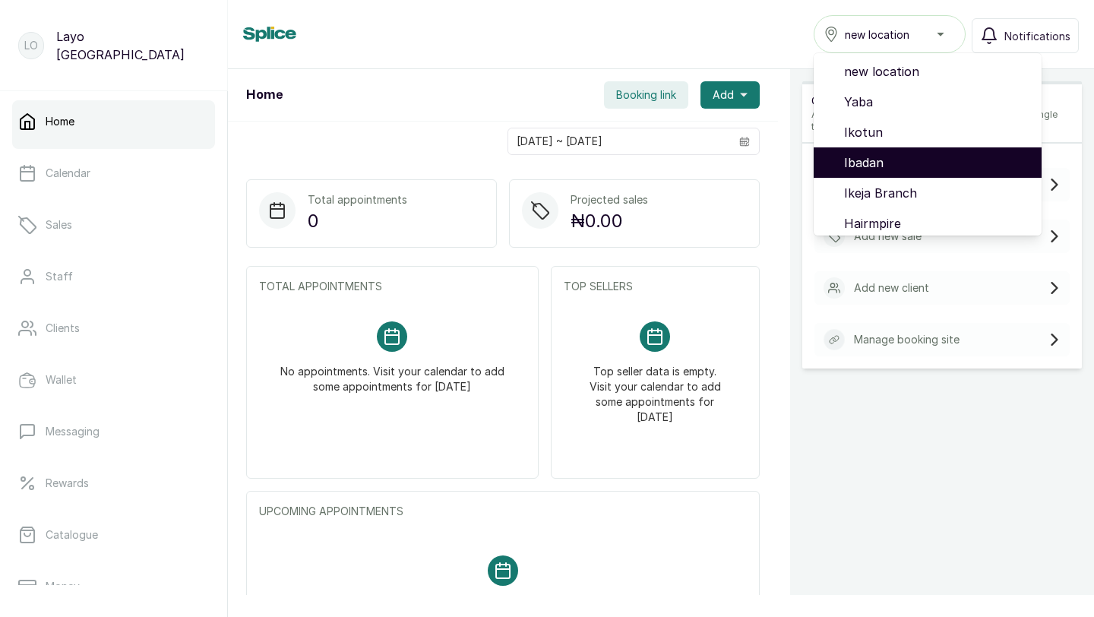
scroll to position [128, 0]
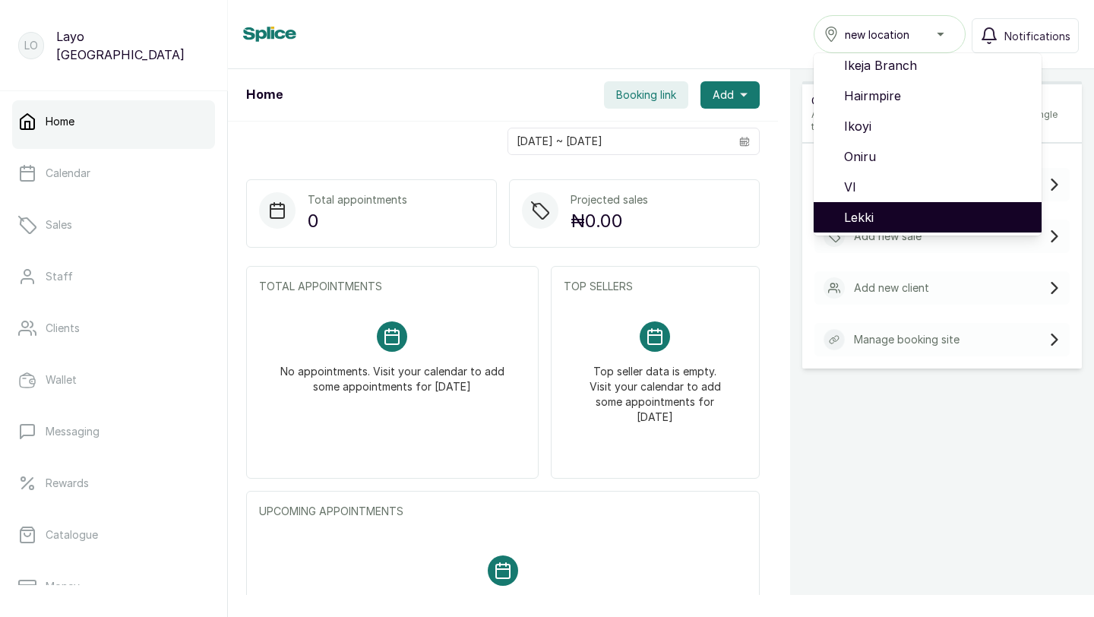
click at [880, 209] on span "Lekki" at bounding box center [936, 217] width 185 height 18
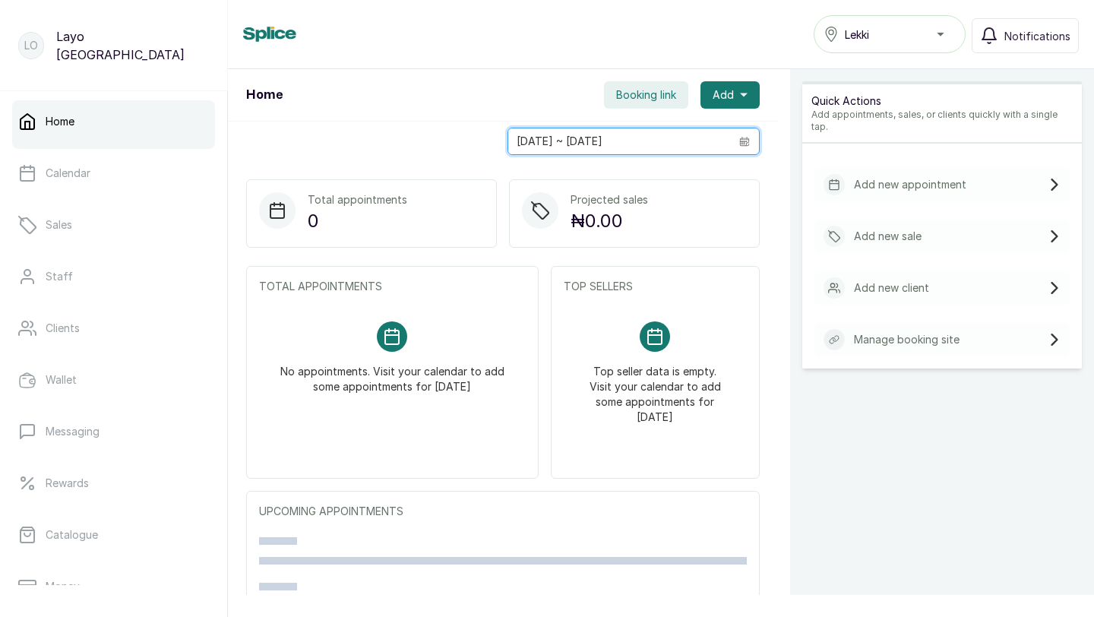
click at [609, 147] on input "[DATE] ~ [DATE]" at bounding box center [619, 141] width 222 height 26
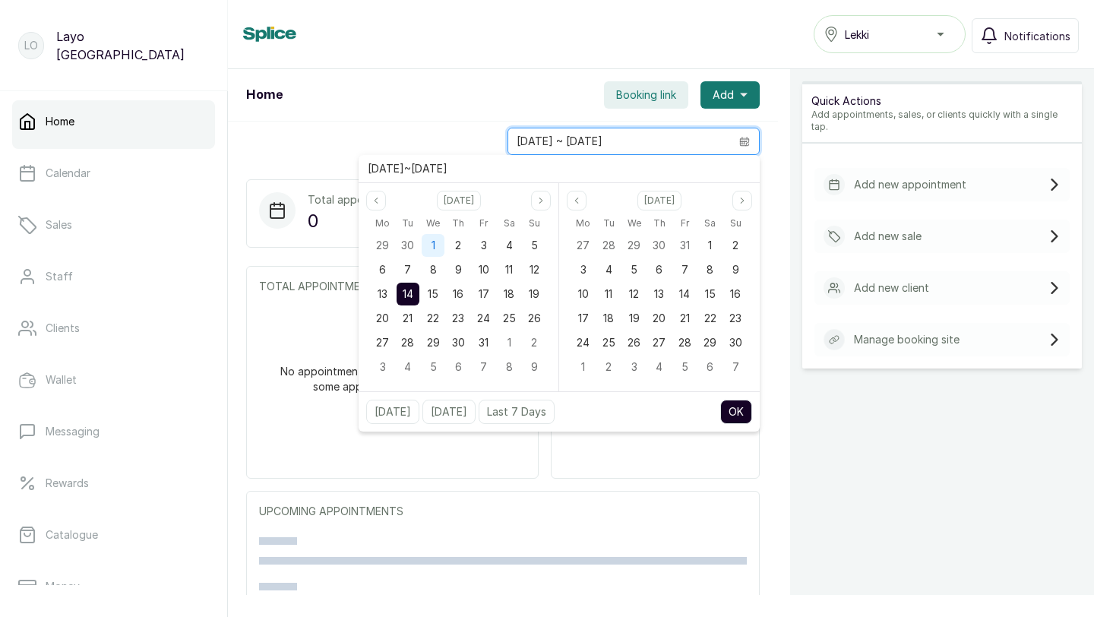
click at [428, 242] on div "1" at bounding box center [433, 245] width 23 height 23
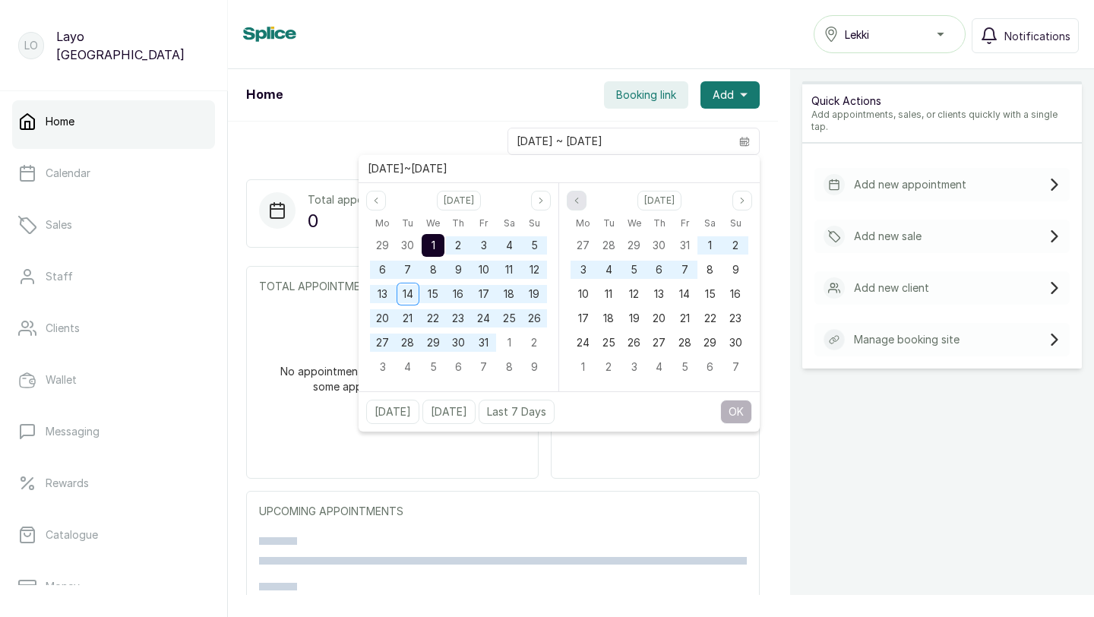
click at [578, 198] on icon "page previous" at bounding box center [576, 200] width 3 height 5
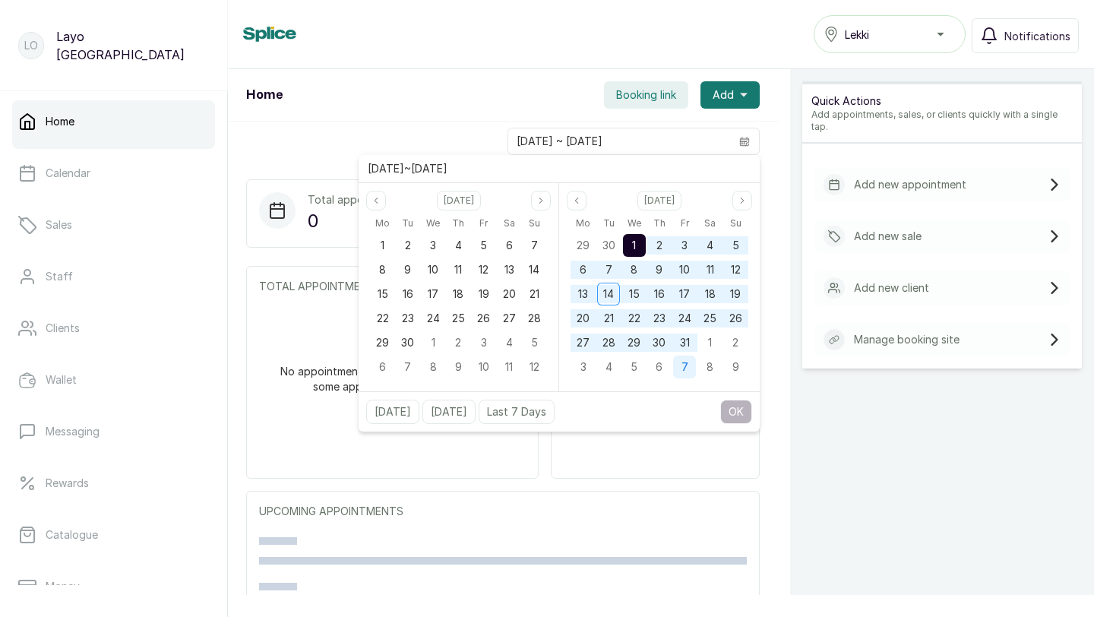
click at [681, 343] on span "31" at bounding box center [685, 342] width 10 height 13
click at [735, 419] on button "OK" at bounding box center [736, 412] width 32 height 24
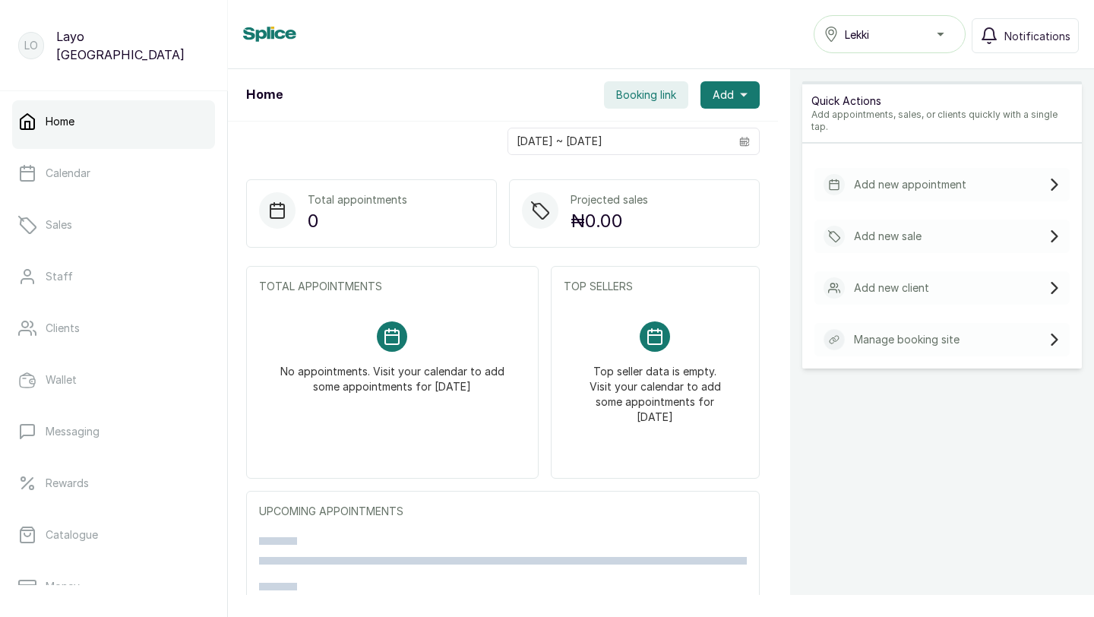
type input "[DATE] ~ [DATE]"
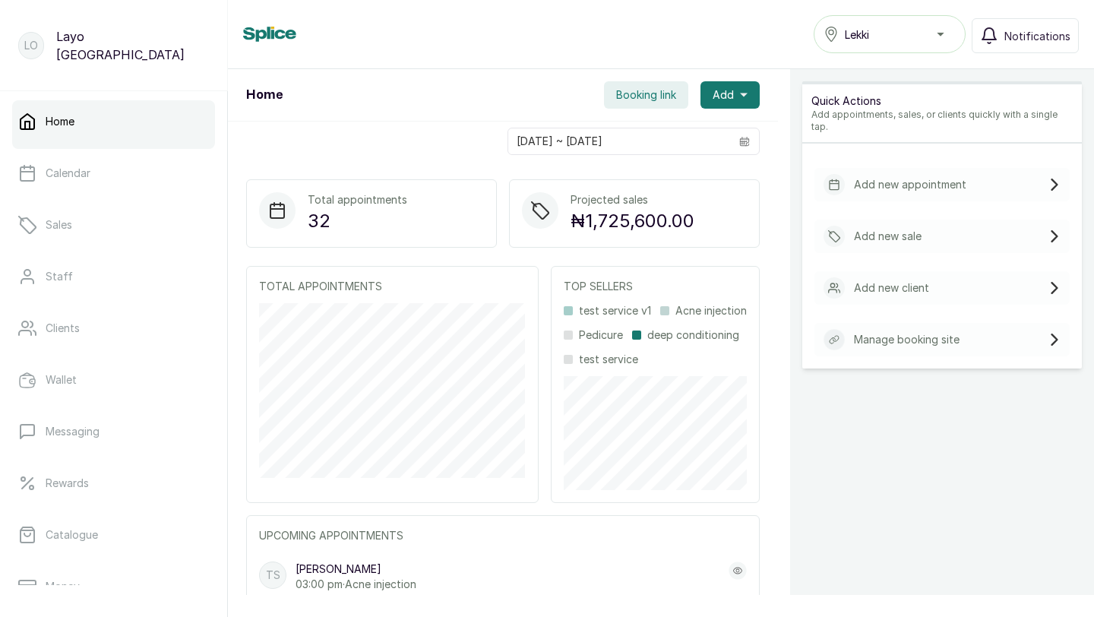
click at [657, 97] on span "Booking link" at bounding box center [646, 94] width 60 height 15
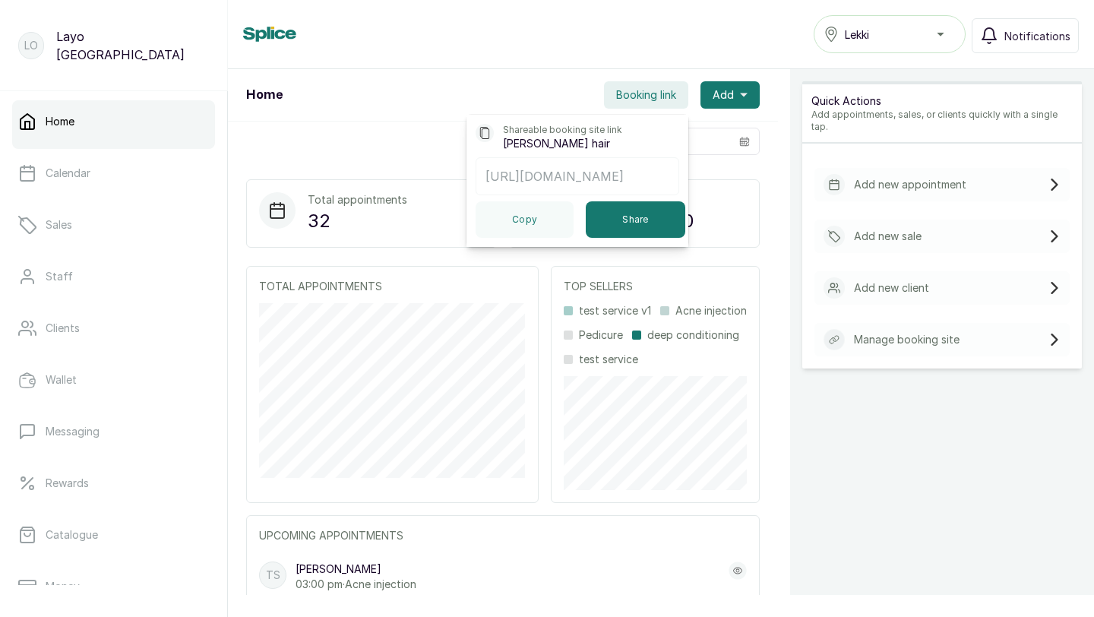
click at [415, 99] on div "Home Booking link Shareable booking site link [PERSON_NAME] hair [URL][DOMAIN_N…" at bounding box center [503, 95] width 550 height 52
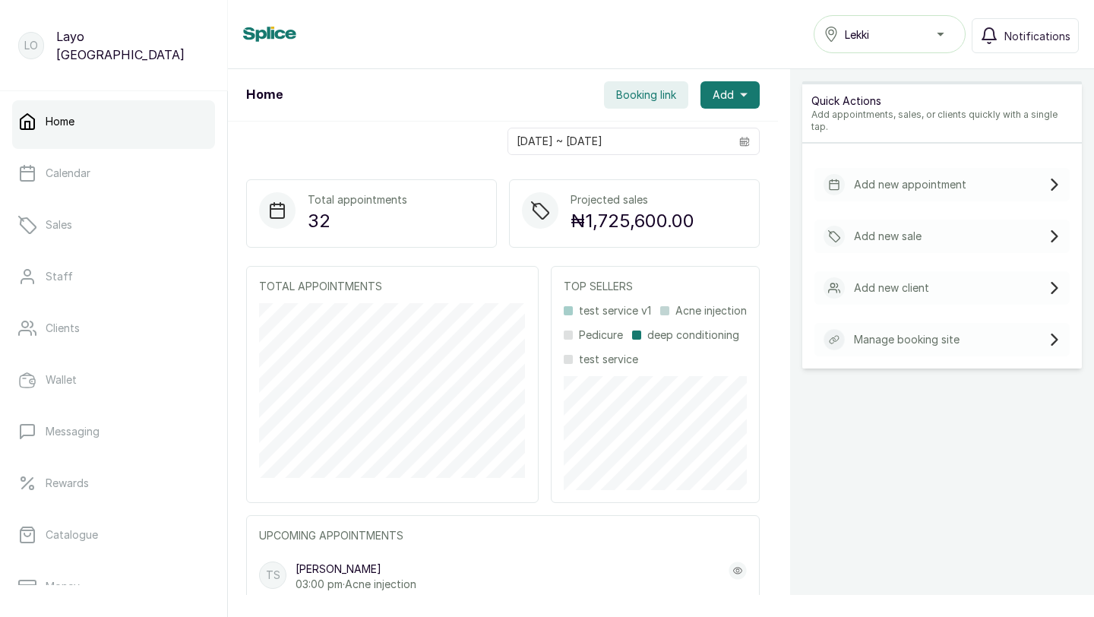
click at [640, 90] on span "Booking link" at bounding box center [646, 94] width 60 height 15
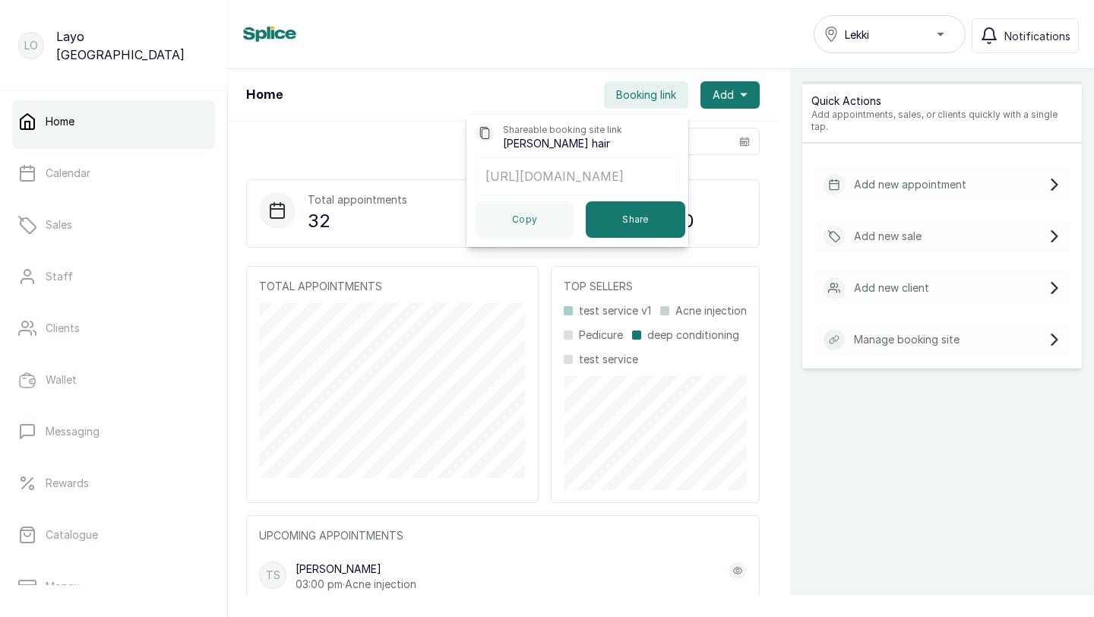
click at [660, 175] on p "[URL][DOMAIN_NAME]" at bounding box center [577, 176] width 184 height 18
click at [620, 133] on div "Shareable booking site link [PERSON_NAME] hair" at bounding box center [578, 137] width 204 height 27
click at [542, 214] on button "Copy" at bounding box center [525, 219] width 98 height 36
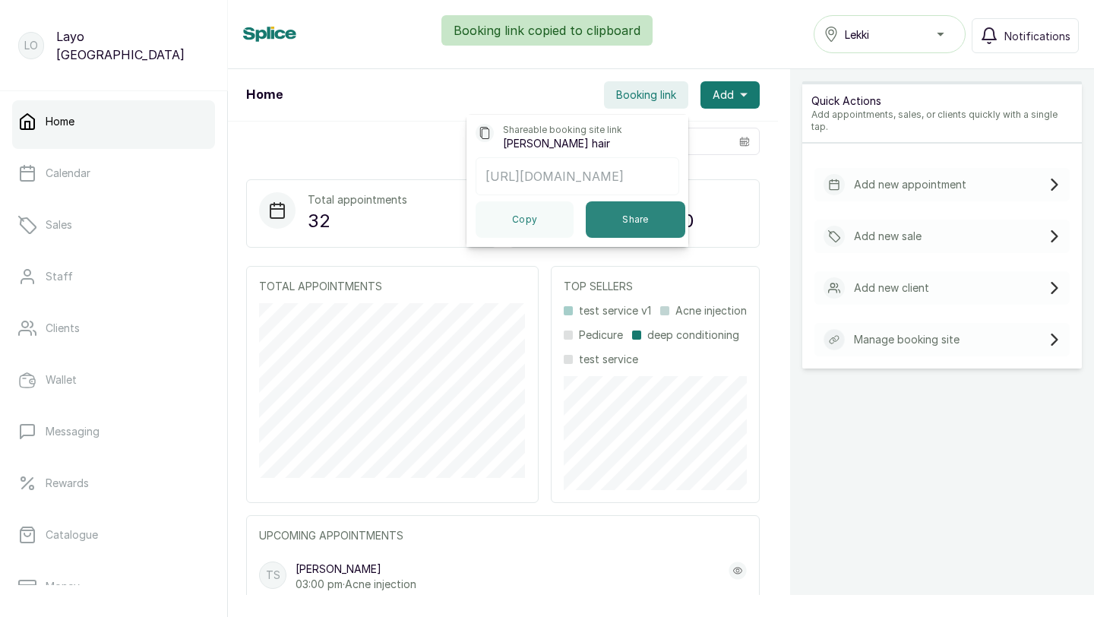
click at [621, 219] on button "Share" at bounding box center [636, 219] width 100 height 36
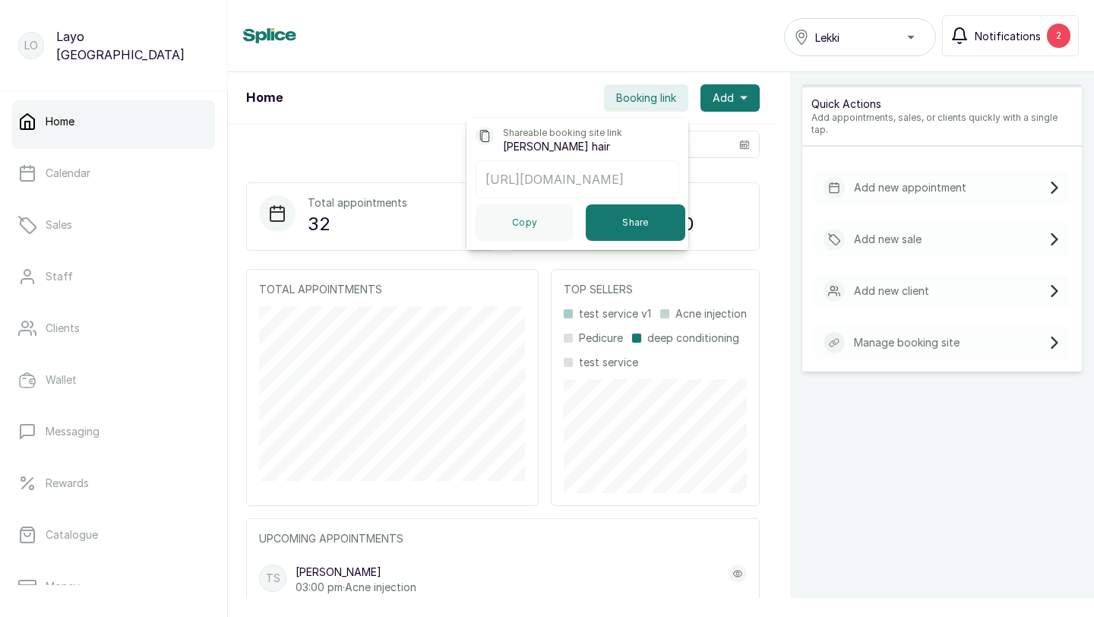
click at [992, 36] on span "Notifications" at bounding box center [1008, 36] width 66 height 16
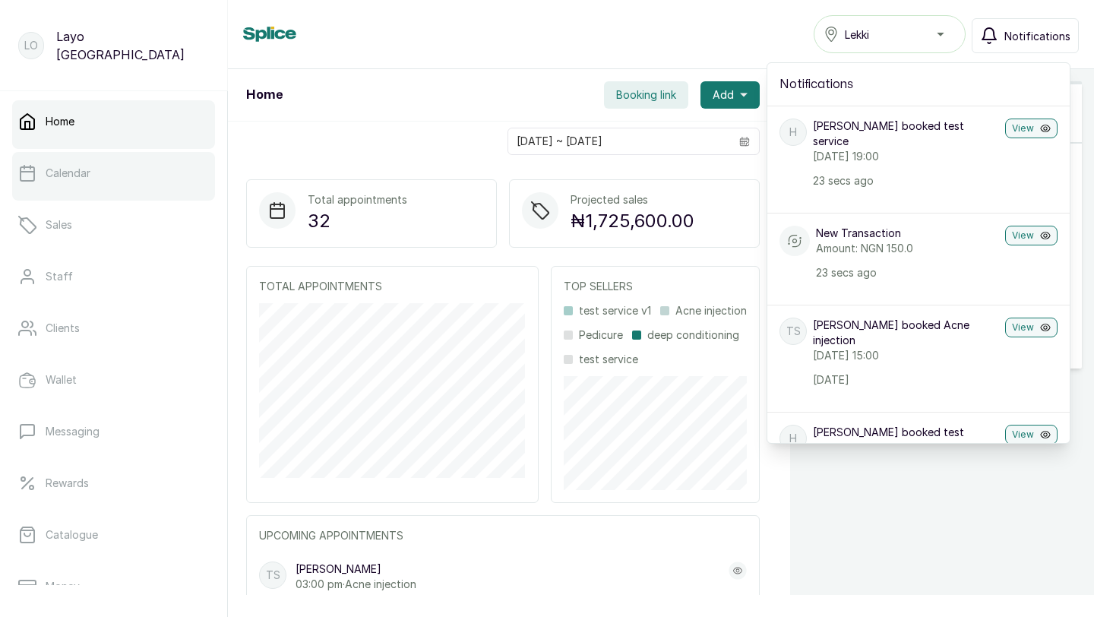
click at [80, 175] on p "Calendar" at bounding box center [68, 173] width 45 height 15
